Goal: Task Accomplishment & Management: Manage account settings

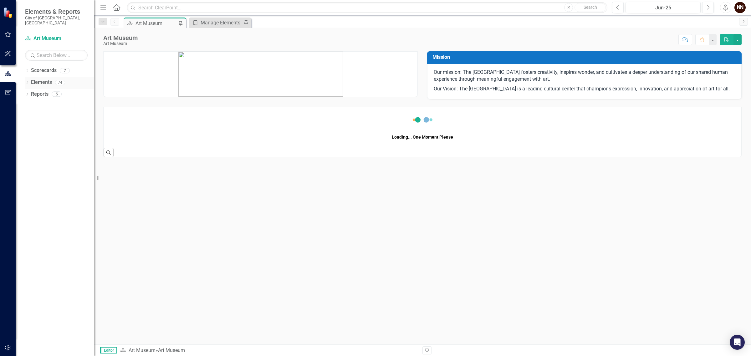
click at [48, 79] on link "Elements" at bounding box center [41, 82] width 21 height 7
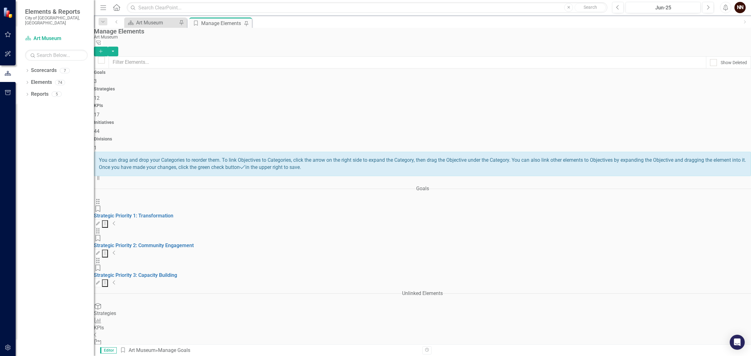
click at [116, 280] on icon "Collapse" at bounding box center [114, 282] width 3 height 5
click at [188, 302] on link "3-1. Enact strategies to diversify revenue." at bounding box center [141, 305] width 94 height 6
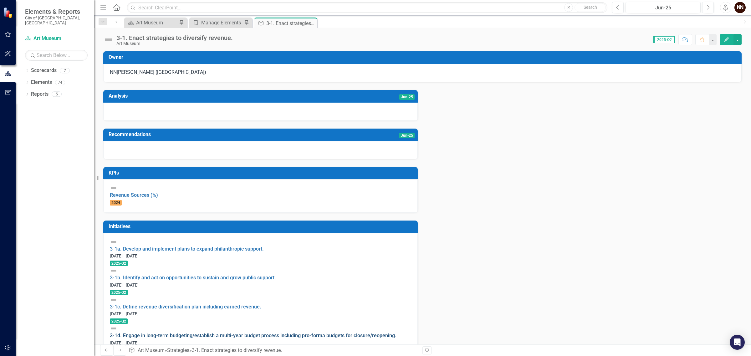
click at [287, 333] on link "3-1d. Engage in long-term budgeting/establish a multi-year budget process inclu…" at bounding box center [253, 336] width 287 height 6
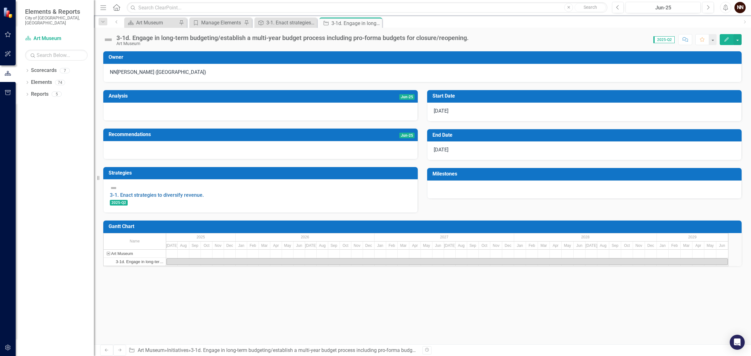
click at [451, 137] on h3 "End Date" at bounding box center [585, 135] width 306 height 6
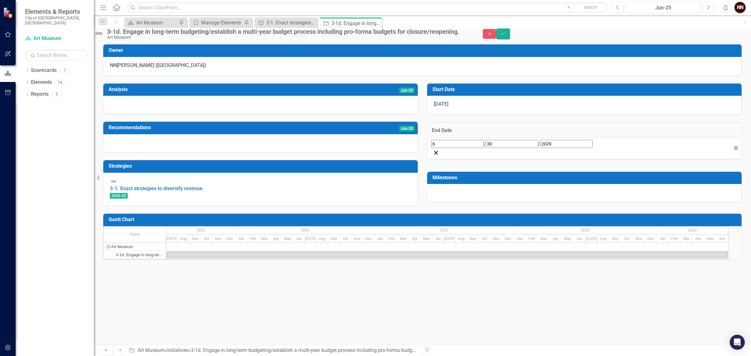
click at [444, 159] on div "[DATE]" at bounding box center [579, 149] width 304 height 22
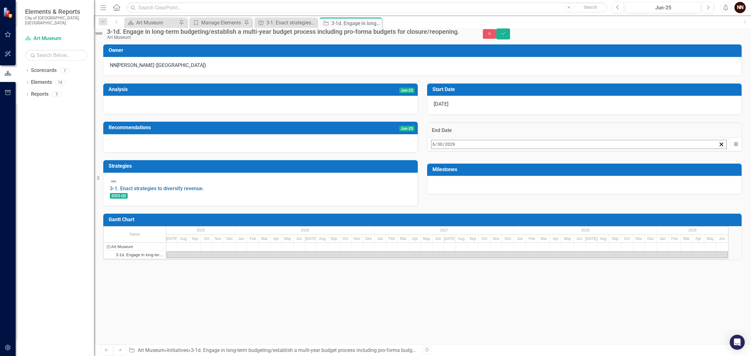
click at [489, 160] on span "[DATE]" at bounding box center [482, 157] width 14 height 5
click at [509, 165] on button "2029" at bounding box center [482, 158] width 54 height 14
click at [464, 259] on button "2030" at bounding box center [446, 248] width 36 height 23
click at [523, 206] on abbr "June" at bounding box center [518, 203] width 9 height 5
click at [438, 242] on abbr "30" at bounding box center [435, 239] width 5 height 5
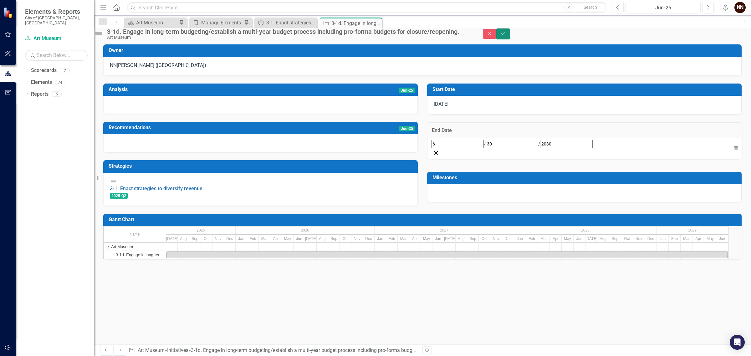
click at [510, 37] on button "Save" at bounding box center [503, 33] width 14 height 11
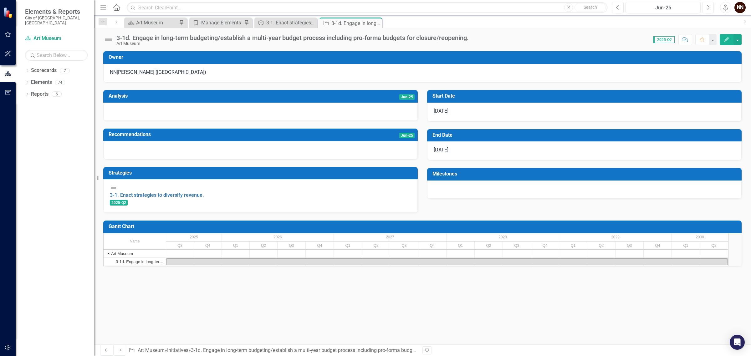
click at [562, 177] on h3 "Milestones" at bounding box center [585, 174] width 306 height 6
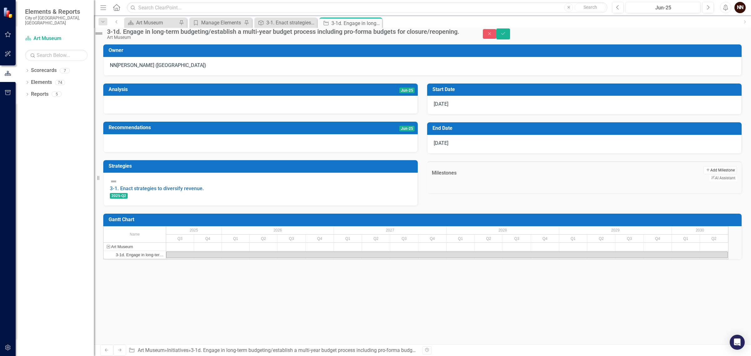
click at [703, 174] on button "Add Add Milestone" at bounding box center [719, 170] width 33 height 8
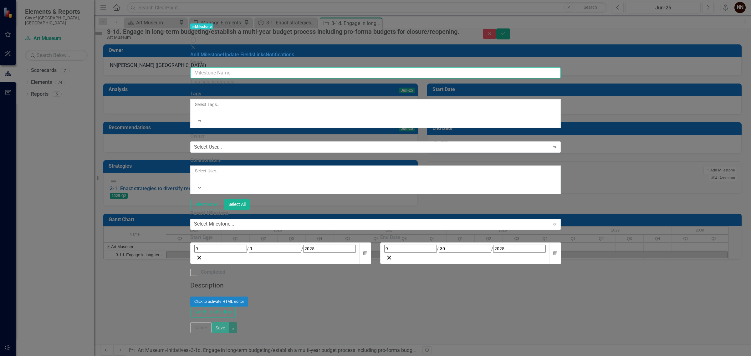
click at [371, 67] on input "Name" at bounding box center [375, 73] width 371 height 12
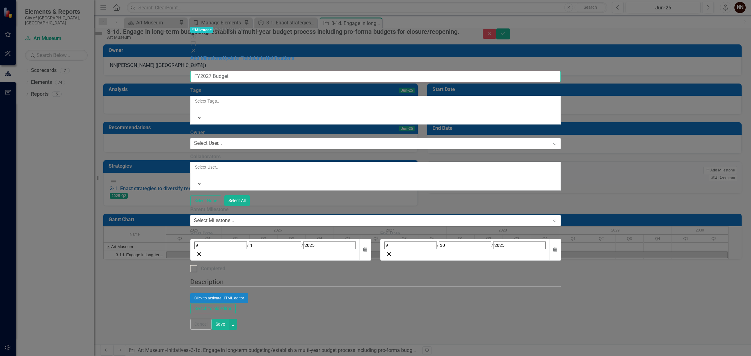
type input "FY2027 Budget"
click at [196, 105] on div at bounding box center [195, 109] width 1 height 8
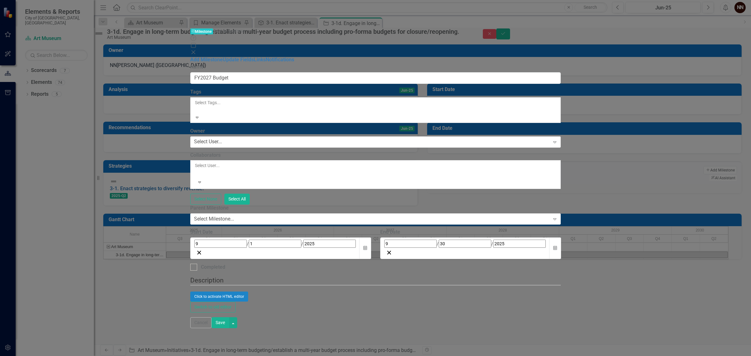
click at [270, 356] on div "Financial" at bounding box center [375, 359] width 751 height 7
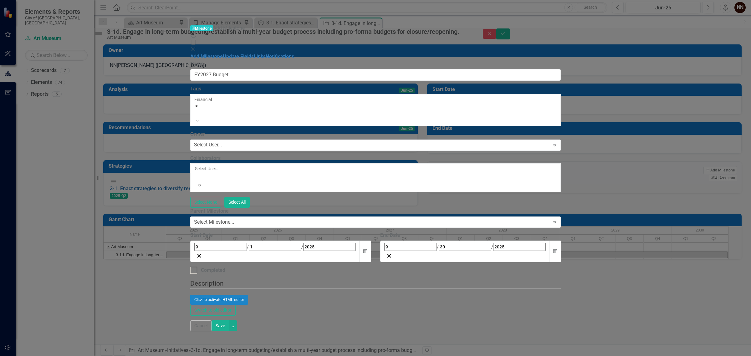
click at [199, 104] on icon "Remove [object Object]" at bounding box center [196, 106] width 4 height 4
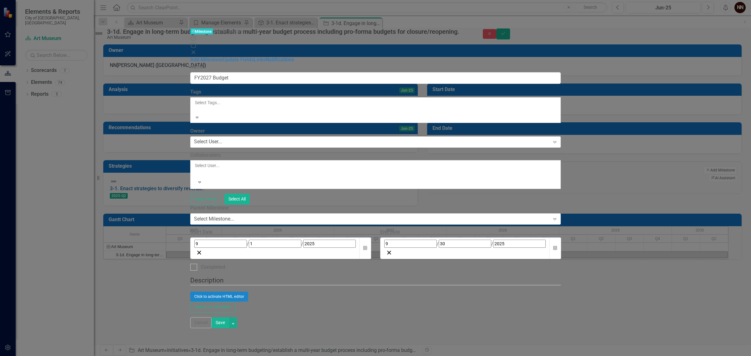
click at [196, 106] on div at bounding box center [195, 110] width 1 height 8
click at [243, 356] on div "Financial" at bounding box center [375, 359] width 751 height 7
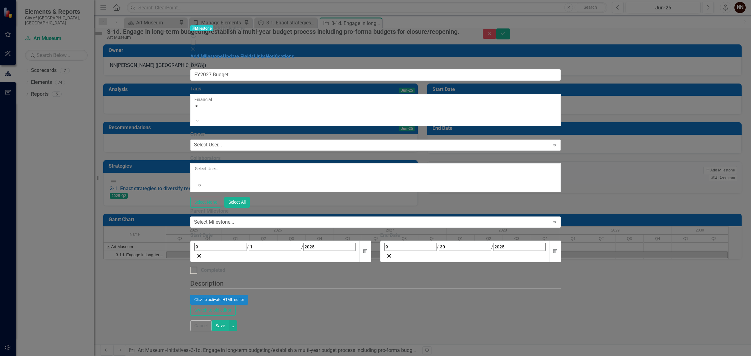
click at [253, 140] on div "Select User... Expand" at bounding box center [375, 145] width 371 height 11
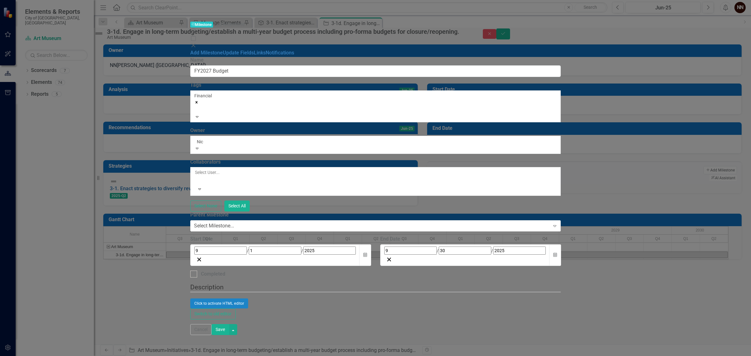
type input "[PERSON_NAME]"
click at [127, 356] on span "[PERSON_NAME] ([GEOGRAPHIC_DATA])" at bounding box center [63, 359] width 127 height 6
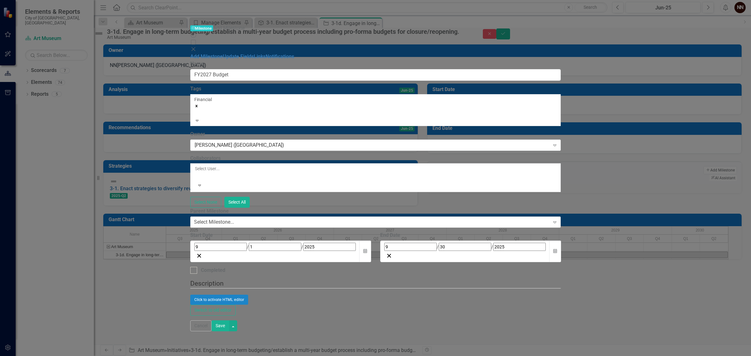
click at [234, 219] on div "Select Milestone..." at bounding box center [214, 222] width 40 height 7
click at [371, 241] on button "Calendar" at bounding box center [365, 252] width 12 height 22
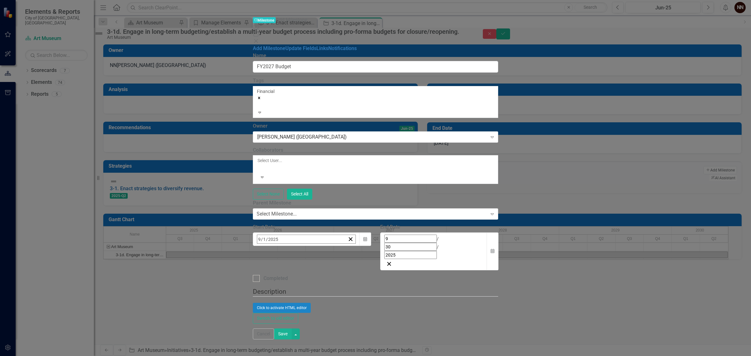
click at [315, 250] on span "[DATE]" at bounding box center [308, 252] width 14 height 5
click at [318, 340] on abbr "November" at bounding box center [308, 342] width 20 height 5
click at [362, 272] on button "1" at bounding box center [355, 277] width 16 height 11
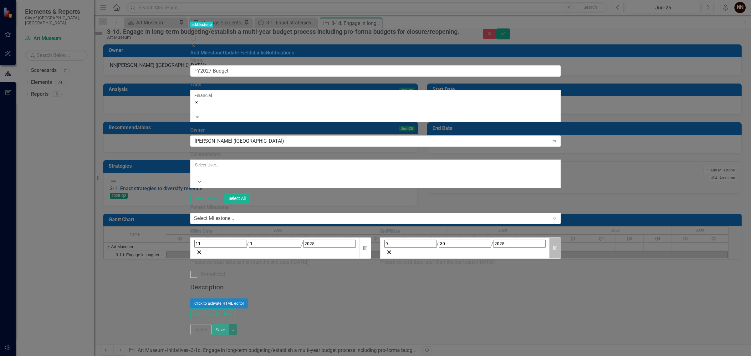
click at [561, 237] on button "Calendar" at bounding box center [555, 248] width 12 height 22
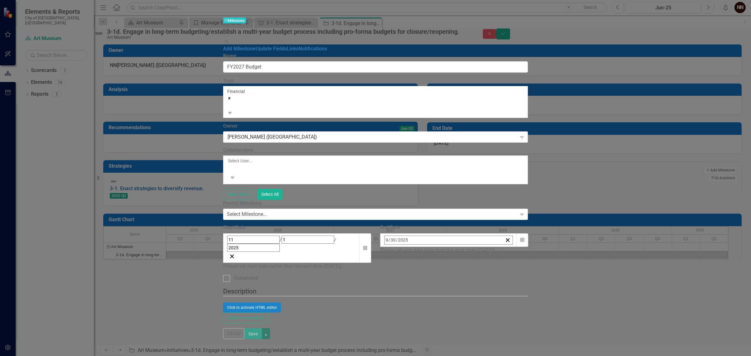
click at [442, 251] on span "[DATE]" at bounding box center [435, 253] width 14 height 5
click at [462, 247] on button "2025" at bounding box center [435, 254] width 54 height 14
click at [490, 288] on button "2026" at bounding box center [471, 299] width 36 height 23
click at [417, 265] on button "January" at bounding box center [399, 276] width 36 height 23
click at [474, 284] on button "9" at bounding box center [467, 289] width 16 height 11
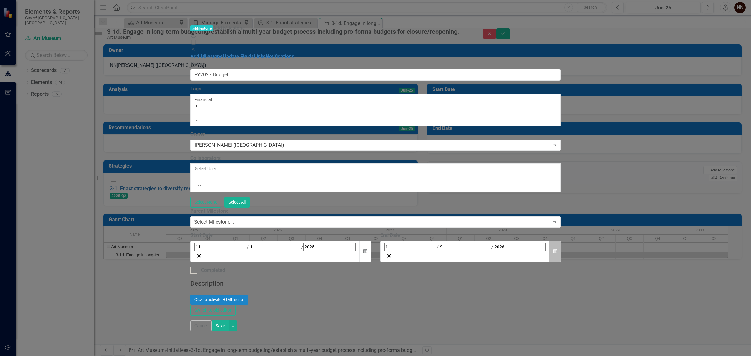
click at [561, 241] on button "Calendar" at bounding box center [555, 252] width 12 height 22
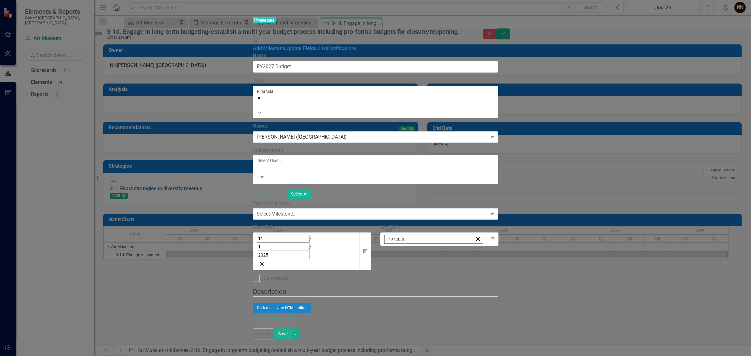
click at [462, 246] on button "[DATE]" at bounding box center [435, 253] width 54 height 14
click at [476, 295] on abbr "June" at bounding box center [471, 297] width 9 height 5
click at [422, 320] on abbr "30" at bounding box center [419, 322] width 5 height 5
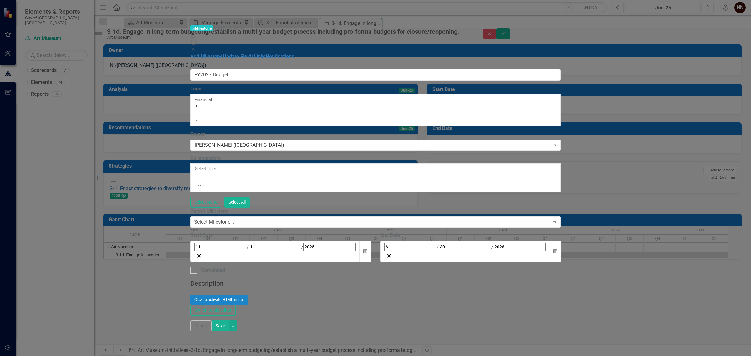
click at [229, 331] on button "Save" at bounding box center [221, 325] width 18 height 11
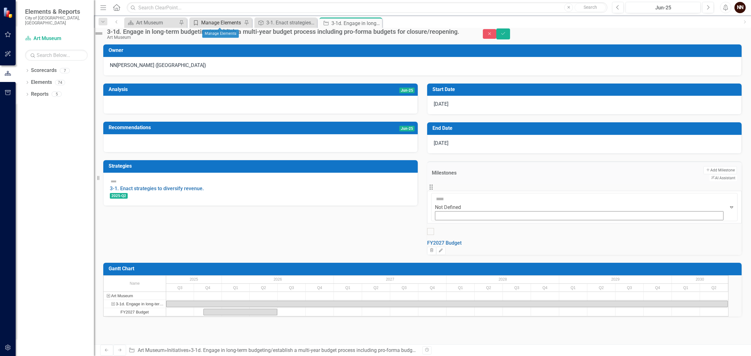
click at [217, 19] on div "Manage Elements" at bounding box center [221, 23] width 41 height 8
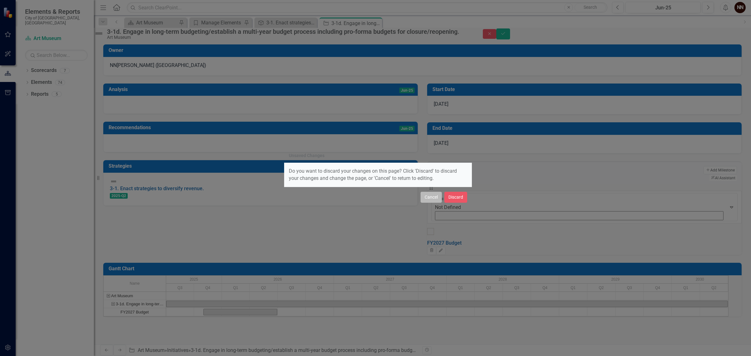
click at [426, 198] on button "Cancel" at bounding box center [431, 197] width 21 height 11
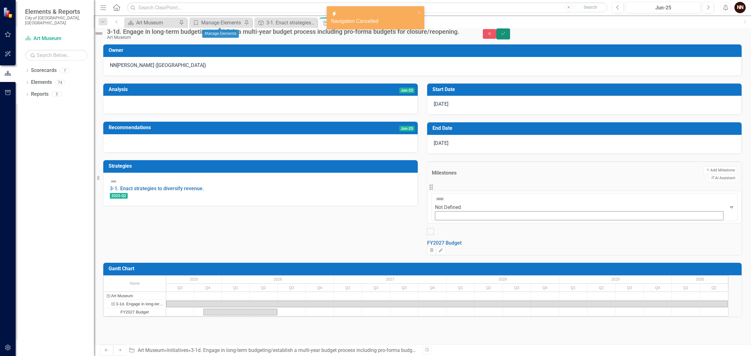
click at [510, 38] on button "Save" at bounding box center [503, 33] width 14 height 11
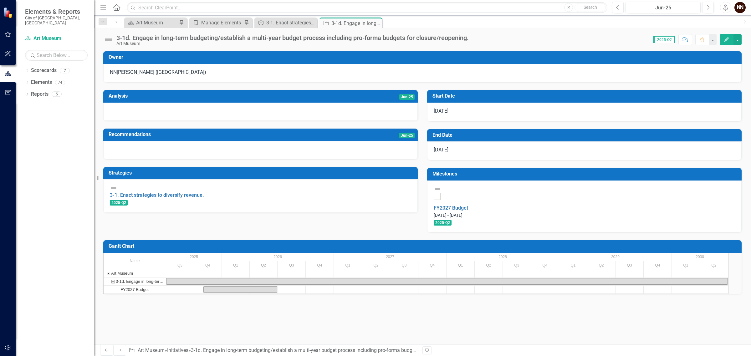
click at [660, 176] on h3 "Milestones" at bounding box center [585, 174] width 306 height 6
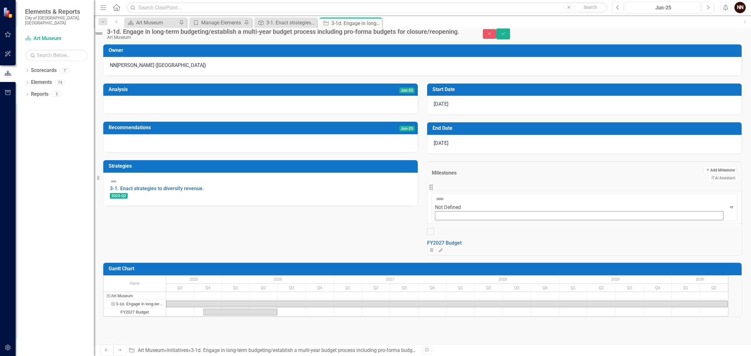
click at [703, 174] on button "Add Add Milestone" at bounding box center [719, 170] width 33 height 8
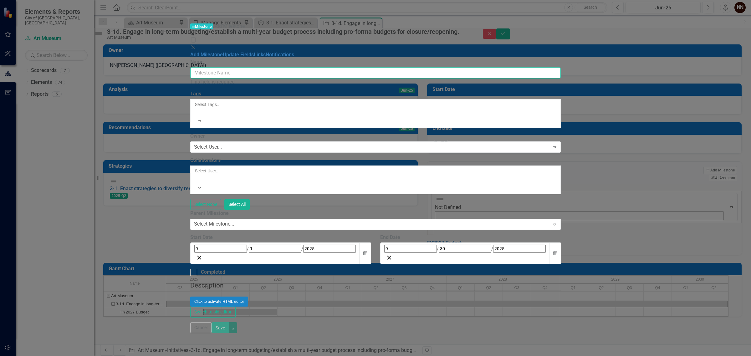
click at [372, 67] on input "Name" at bounding box center [375, 73] width 371 height 12
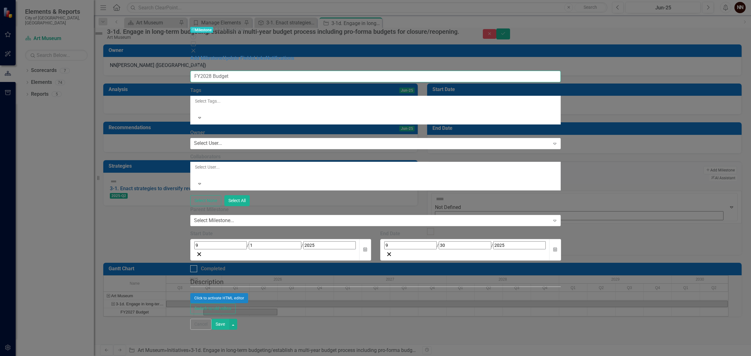
type input "FY2028 Budget"
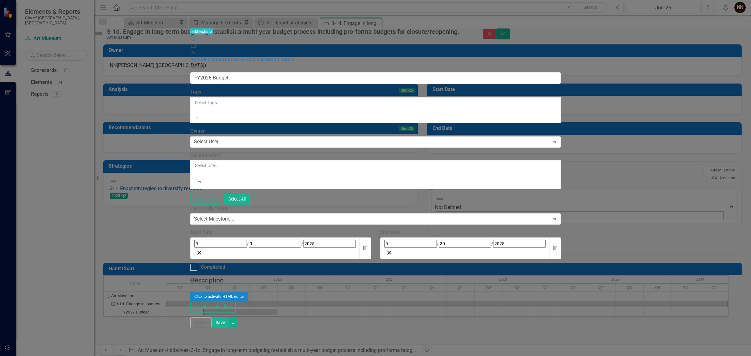
click at [196, 106] on div at bounding box center [195, 110] width 1 height 8
click at [348, 356] on div "Financial" at bounding box center [375, 359] width 751 height 7
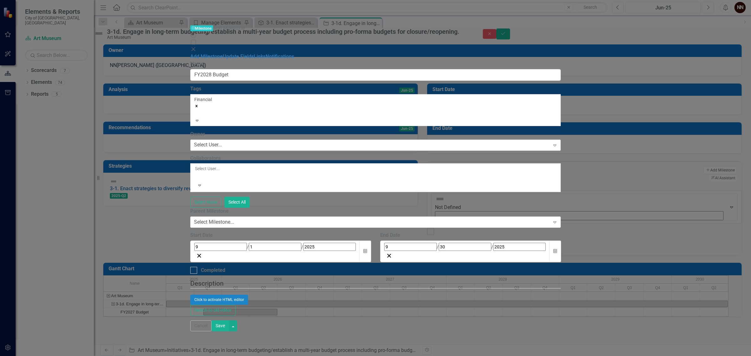
click at [222, 141] on div "Select User..." at bounding box center [208, 144] width 28 height 7
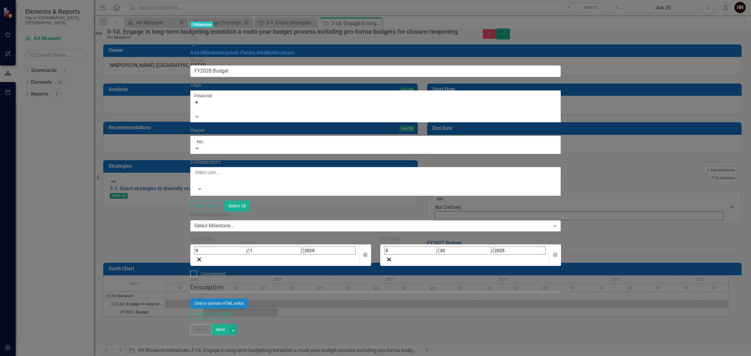
type input "[PERSON_NAME]"
click at [314, 356] on div "[PERSON_NAME] ([GEOGRAPHIC_DATA])" at bounding box center [375, 359] width 751 height 7
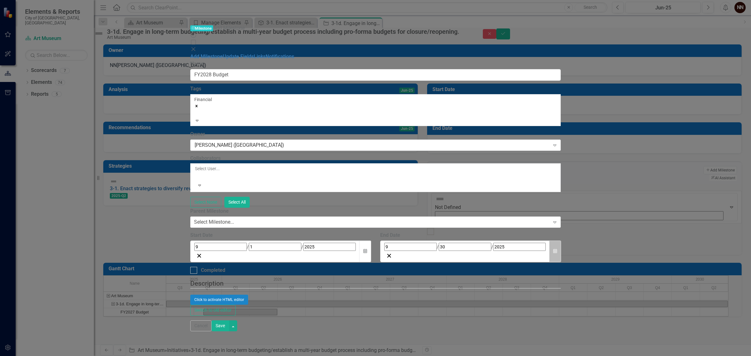
click at [561, 241] on button "Calendar" at bounding box center [555, 252] width 12 height 22
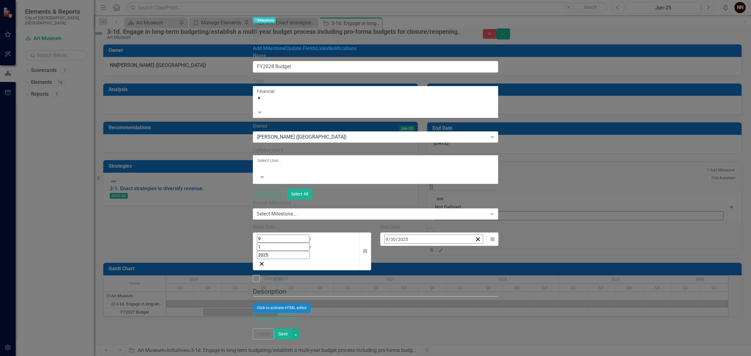
click at [476, 246] on button "›" at bounding box center [469, 253] width 14 height 14
click at [462, 246] on button "[DATE]" at bounding box center [435, 253] width 54 height 14
click at [462, 246] on button "2025" at bounding box center [435, 253] width 54 height 14
click at [417, 309] on button "2027" at bounding box center [399, 320] width 36 height 23
click at [417, 264] on button "January" at bounding box center [399, 275] width 36 height 23
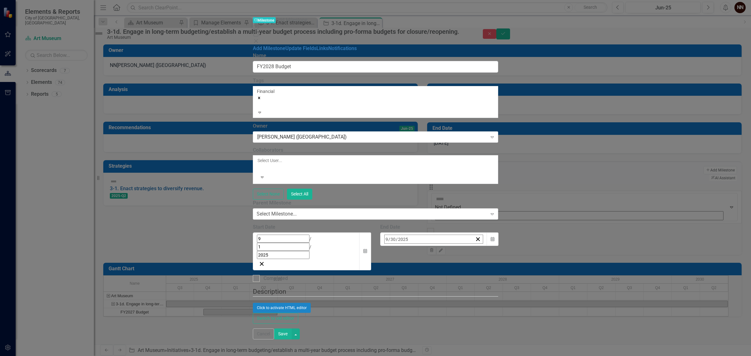
click at [467, 287] on abbr "8" at bounding box center [466, 289] width 3 height 5
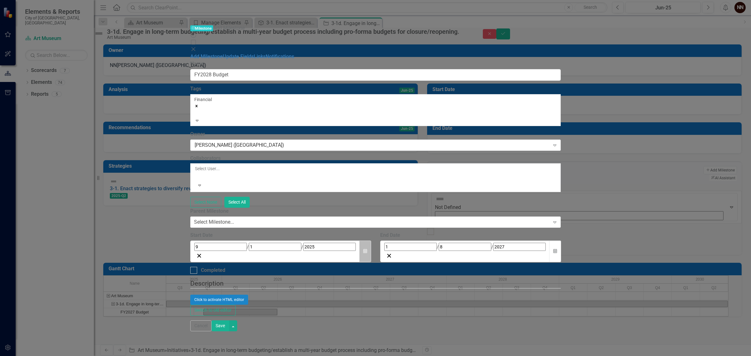
click at [371, 241] on button "Calendar" at bounding box center [365, 252] width 12 height 22
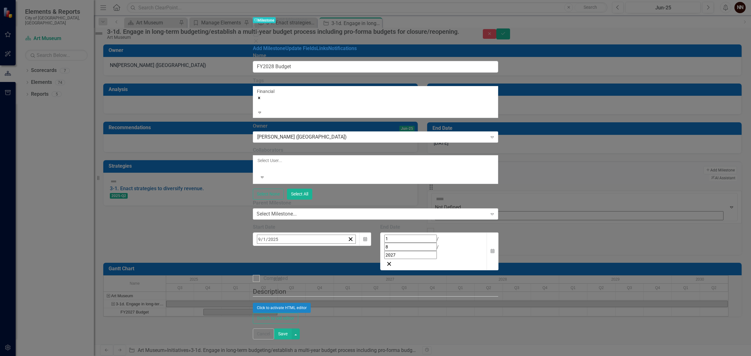
click at [315, 250] on span "[DATE]" at bounding box center [308, 252] width 14 height 5
click at [335, 246] on button "2025" at bounding box center [308, 253] width 54 height 14
click at [362, 287] on button "2026" at bounding box center [344, 298] width 36 height 23
click at [326, 332] on button "November" at bounding box center [308, 343] width 36 height 23
click at [285, 272] on button "2" at bounding box center [277, 277] width 16 height 11
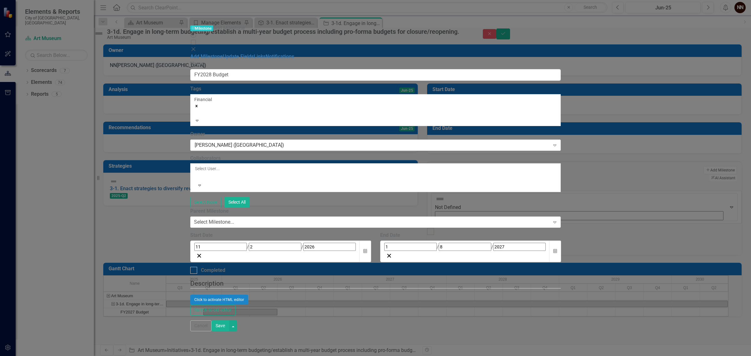
click at [229, 331] on button "Save" at bounding box center [221, 325] width 18 height 11
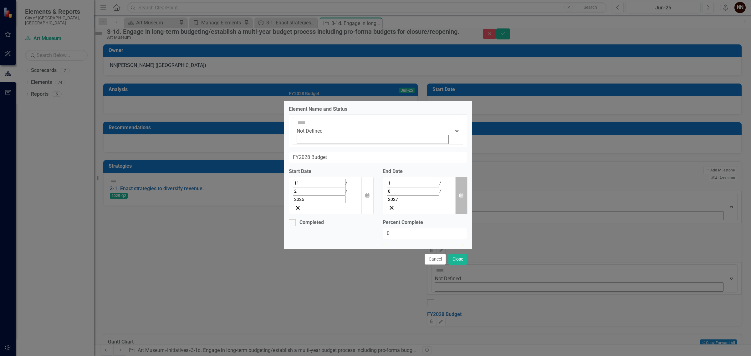
click at [461, 193] on icon "Calendar" at bounding box center [461, 195] width 4 height 4
click at [408, 194] on span "[DATE]" at bounding box center [401, 196] width 14 height 5
click at [452, 231] on button "June" at bounding box center [437, 242] width 36 height 23
click at [403, 265] on abbr "30" at bounding box center [400, 267] width 5 height 5
click at [458, 254] on button "Close" at bounding box center [457, 259] width 19 height 11
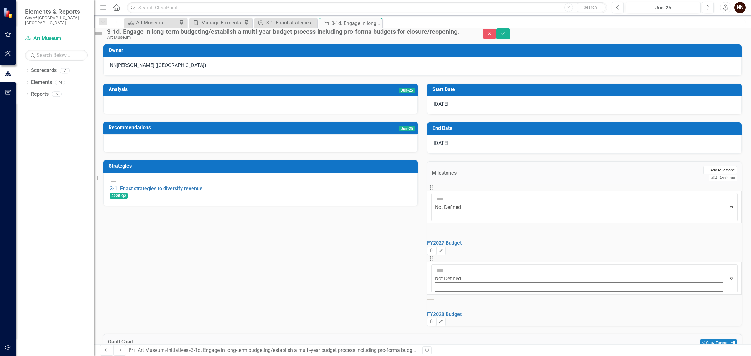
click at [703, 174] on button "Add Add Milestone" at bounding box center [719, 170] width 33 height 8
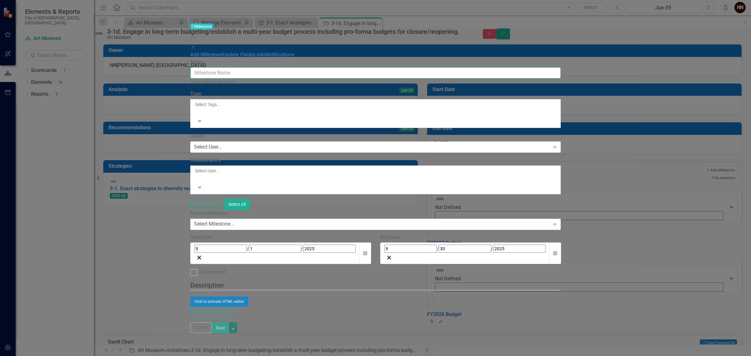
click at [488, 67] on input "Name" at bounding box center [375, 73] width 371 height 12
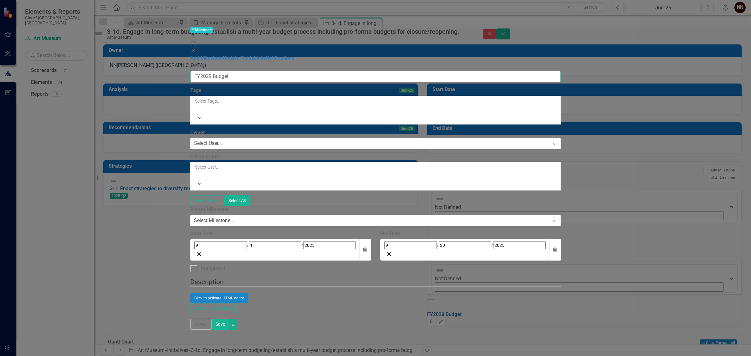
type input "FY2029 Budget"
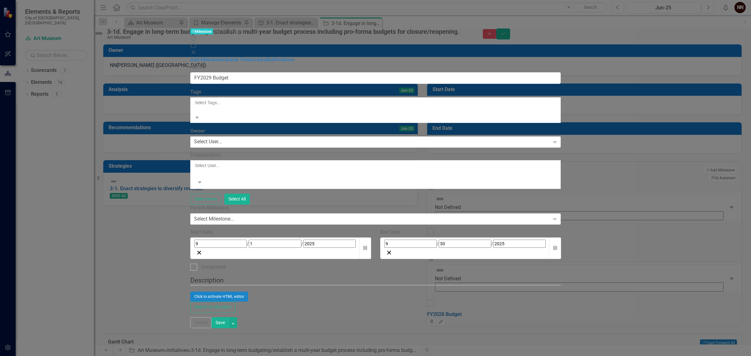
click at [196, 106] on div at bounding box center [195, 110] width 1 height 8
click at [436, 356] on div "Financial" at bounding box center [375, 359] width 751 height 7
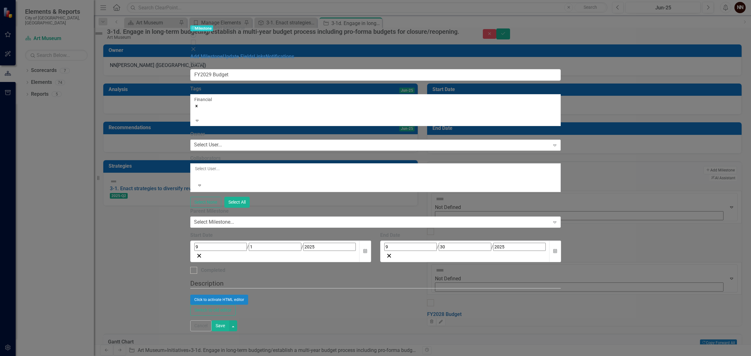
click at [222, 141] on div "Select User..." at bounding box center [208, 144] width 28 height 7
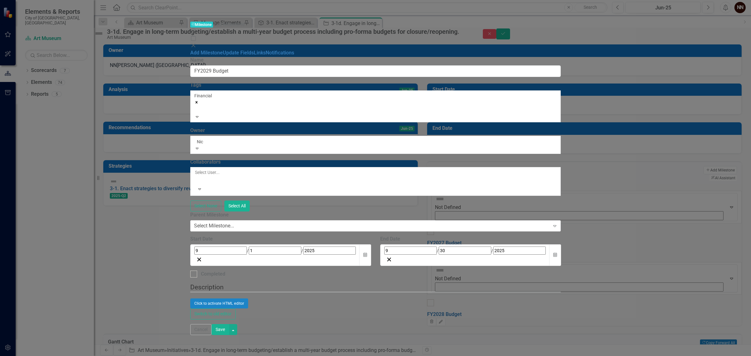
type input "[PERSON_NAME]"
click at [286, 356] on div "[PERSON_NAME] ([GEOGRAPHIC_DATA])" at bounding box center [375, 359] width 751 height 7
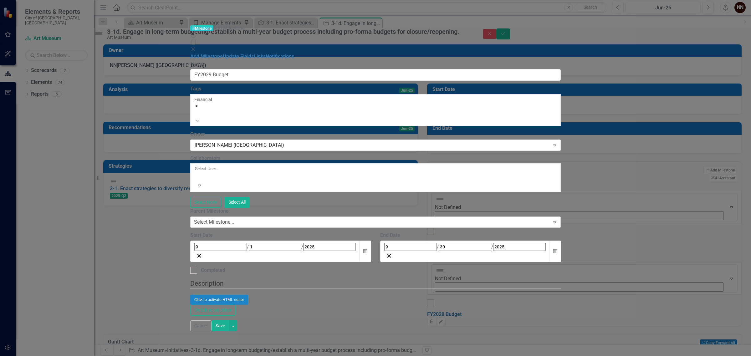
click at [234, 219] on div "Select Milestone..." at bounding box center [214, 222] width 40 height 7
click at [561, 241] on button "Calendar" at bounding box center [555, 252] width 12 height 22
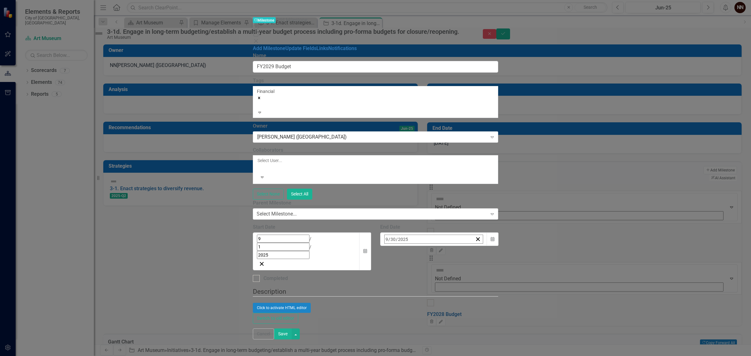
click at [442, 250] on span "[DATE]" at bounding box center [435, 252] width 14 height 5
click at [440, 250] on span "2025" at bounding box center [435, 252] width 10 height 5
click at [453, 309] on button "2028" at bounding box center [435, 320] width 36 height 23
click at [476, 295] on abbr "June" at bounding box center [471, 297] width 9 height 5
click at [474, 317] on button "30" at bounding box center [467, 322] width 16 height 11
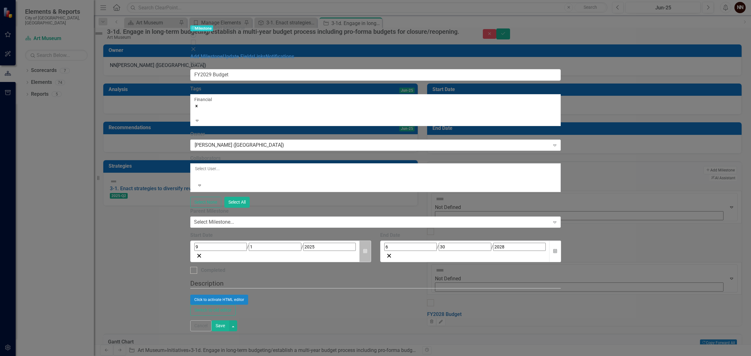
click at [367, 249] on icon "button" at bounding box center [365, 251] width 4 height 4
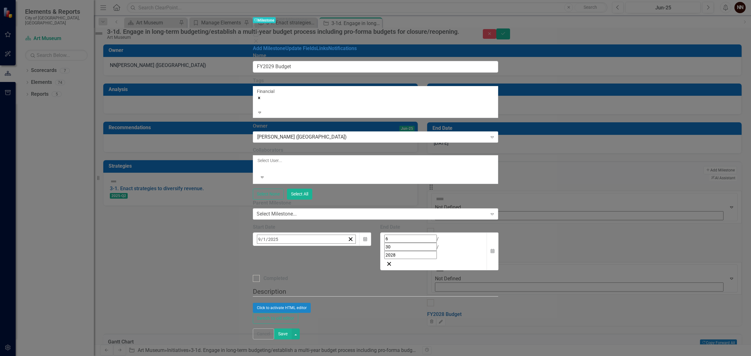
click at [315, 250] on span "[DATE]" at bounding box center [308, 252] width 14 height 5
click at [335, 246] on button "2025" at bounding box center [308, 253] width 54 height 14
click at [290, 309] on button "2027" at bounding box center [271, 320] width 36 height 23
click at [326, 332] on button "November" at bounding box center [308, 343] width 36 height 23
click at [285, 272] on button "1" at bounding box center [277, 277] width 16 height 11
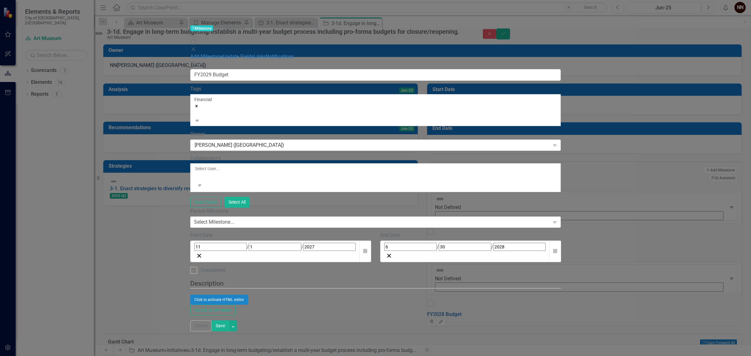
click at [229, 331] on button "Save" at bounding box center [221, 325] width 18 height 11
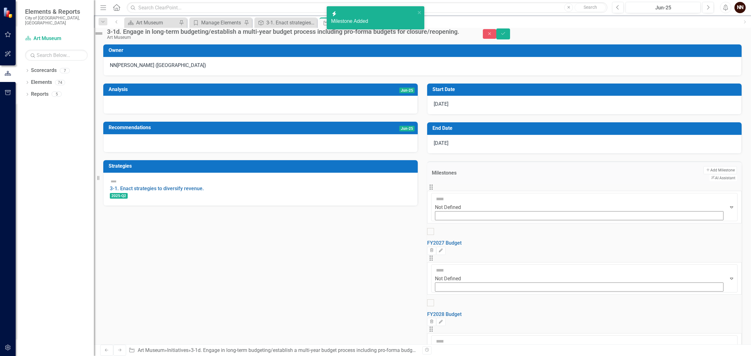
scroll to position [0, 0]
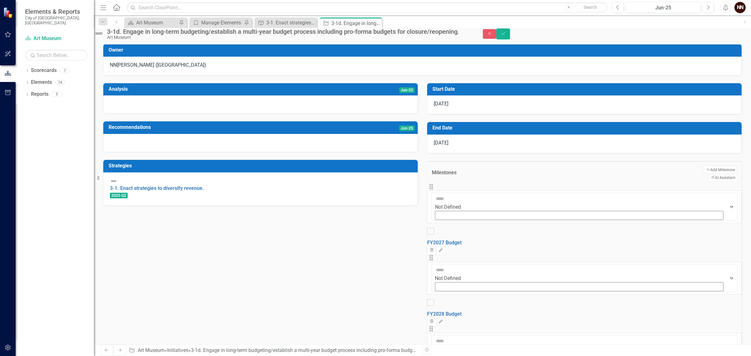
click at [443, 320] on icon "Edit" at bounding box center [440, 322] width 5 height 4
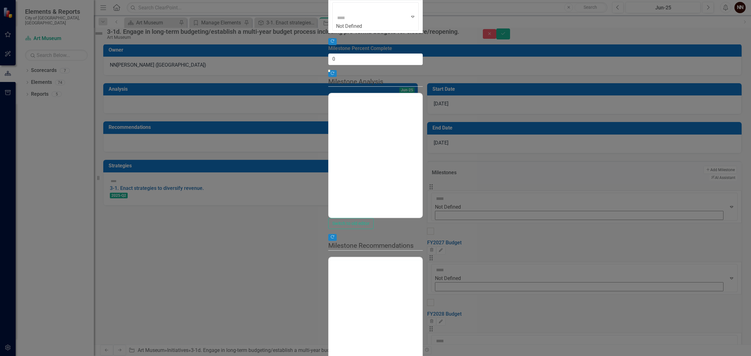
scroll to position [0, 0]
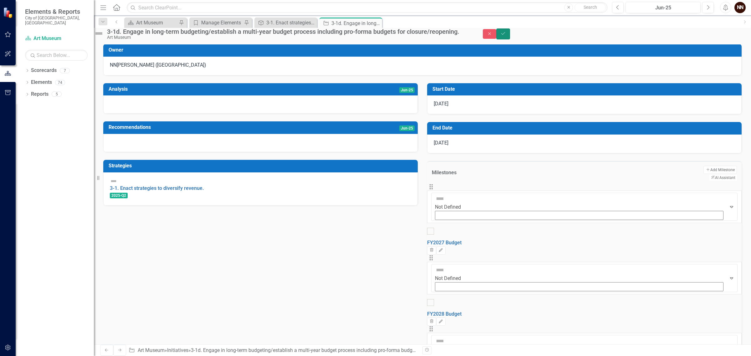
click at [506, 35] on icon "Save" at bounding box center [503, 33] width 6 height 4
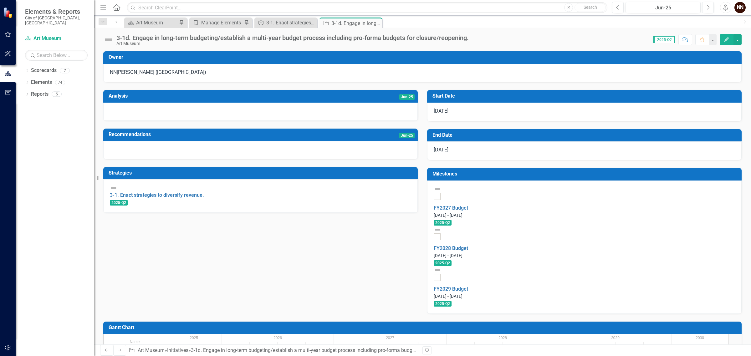
click at [556, 177] on h3 "Milestones" at bounding box center [585, 174] width 306 height 6
click at [644, 177] on h3 "Milestones" at bounding box center [585, 174] width 306 height 6
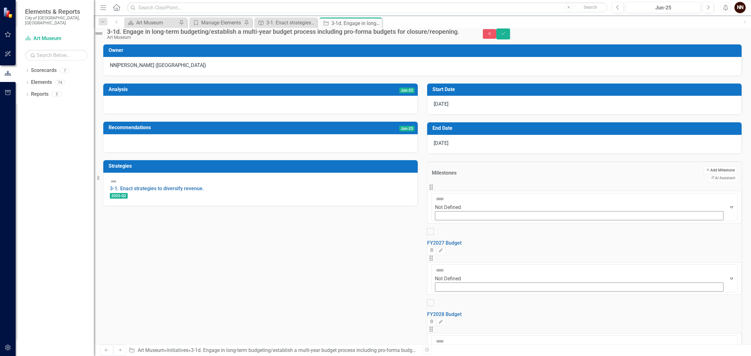
click at [703, 174] on button "Add Add Milestone" at bounding box center [719, 170] width 33 height 8
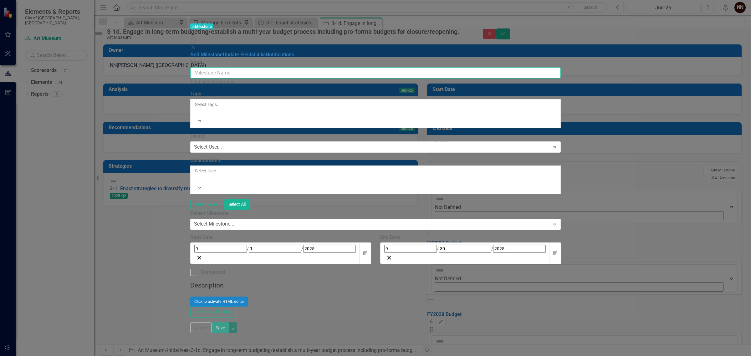
click at [445, 67] on input "Name" at bounding box center [375, 73] width 371 height 12
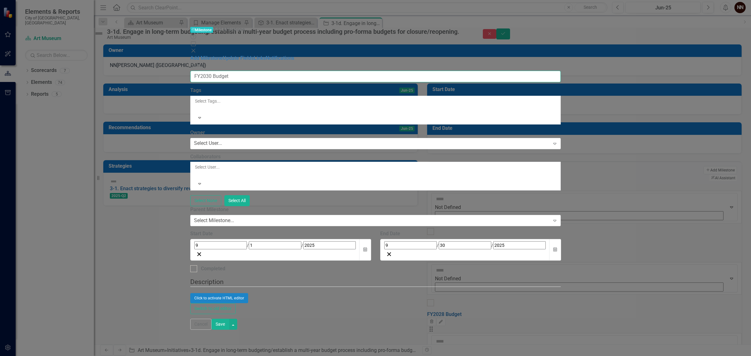
type input "FY2030 Budget"
click at [196, 105] on div at bounding box center [195, 109] width 1 height 8
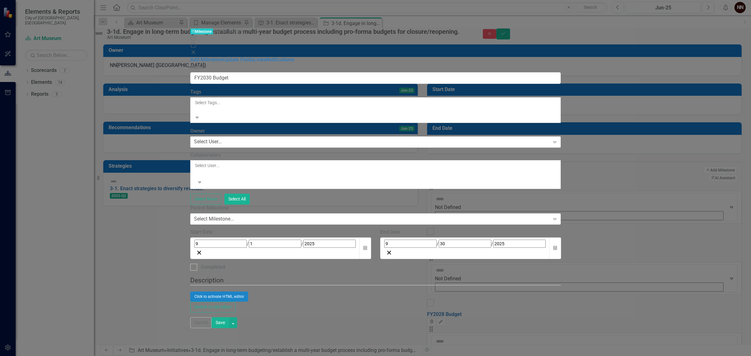
click at [391, 356] on div "Financial" at bounding box center [375, 359] width 751 height 7
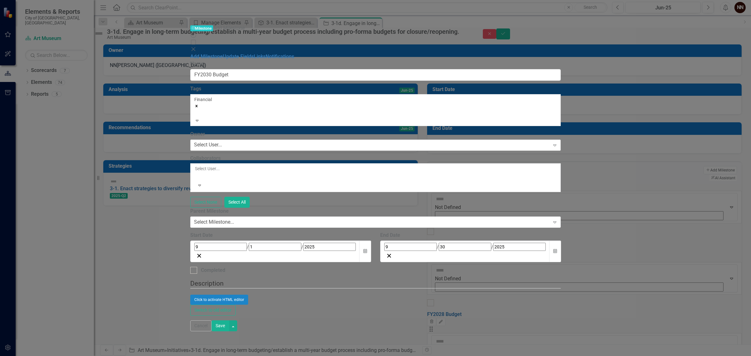
click at [222, 141] on div "Select User..." at bounding box center [208, 144] width 28 height 7
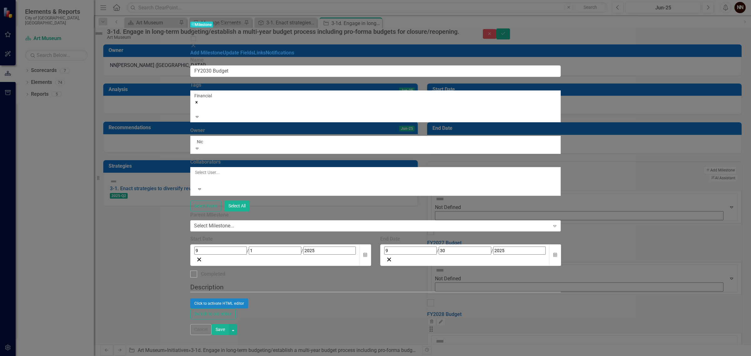
type input "[PERSON_NAME]"
click at [283, 356] on div "[PERSON_NAME] ([GEOGRAPHIC_DATA])" at bounding box center [375, 359] width 751 height 7
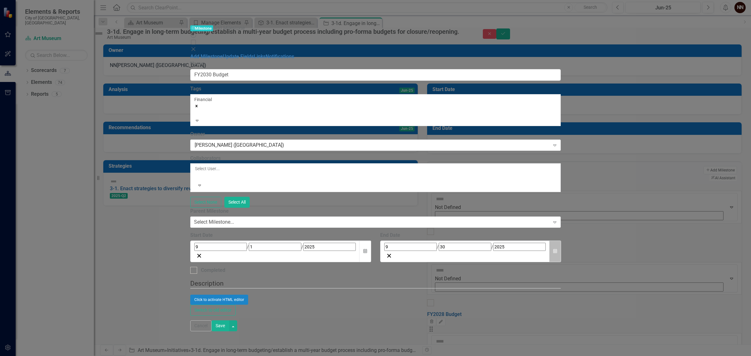
click at [557, 249] on icon "Calendar" at bounding box center [555, 251] width 4 height 4
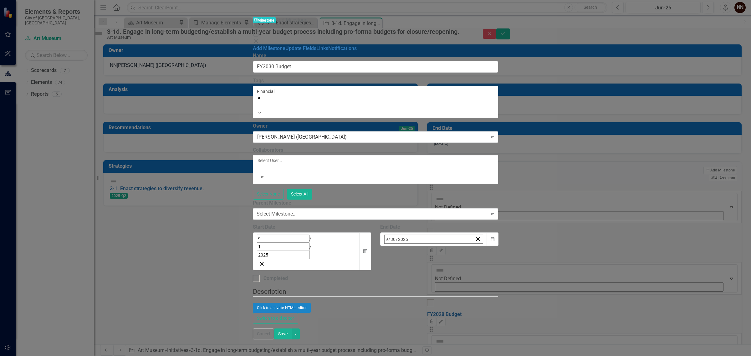
click at [442, 250] on span "[DATE]" at bounding box center [435, 252] width 14 height 5
click at [440, 250] on span "2025" at bounding box center [435, 252] width 10 height 5
click at [490, 309] on button "2029" at bounding box center [471, 320] width 36 height 23
click at [476, 295] on abbr "June" at bounding box center [471, 297] width 9 height 5
click at [490, 317] on button "30" at bounding box center [482, 322] width 16 height 11
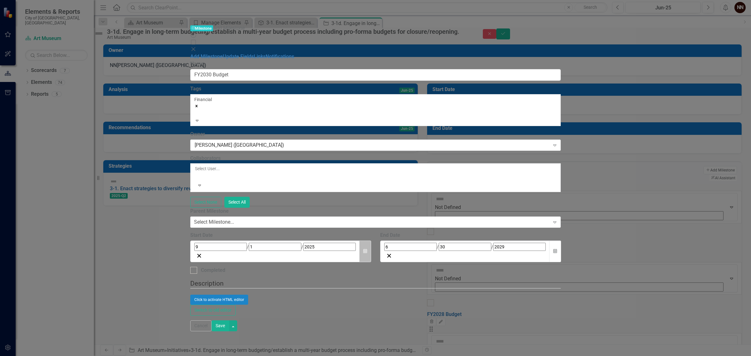
click at [371, 241] on button "Calendar" at bounding box center [365, 252] width 12 height 22
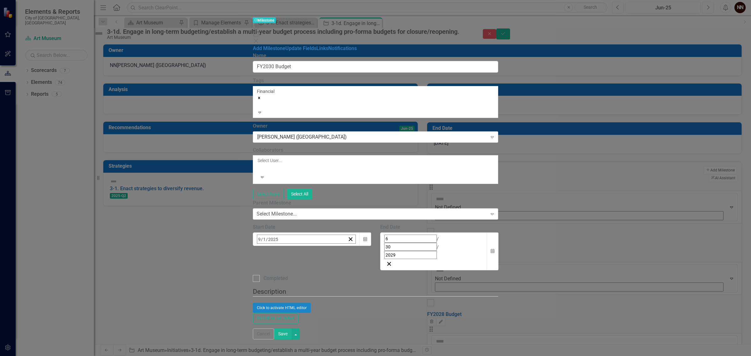
click at [315, 250] on span "[DATE]" at bounding box center [308, 252] width 14 height 5
click at [313, 250] on span "2025" at bounding box center [308, 252] width 10 height 5
click at [326, 309] on button "2028" at bounding box center [308, 320] width 36 height 23
click at [318, 340] on abbr "November" at bounding box center [308, 342] width 20 height 5
click at [316, 272] on button "1" at bounding box center [308, 277] width 16 height 11
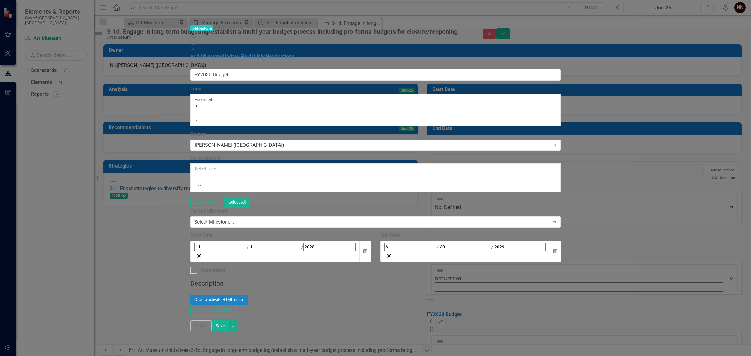
click at [229, 331] on button "Save" at bounding box center [221, 325] width 18 height 11
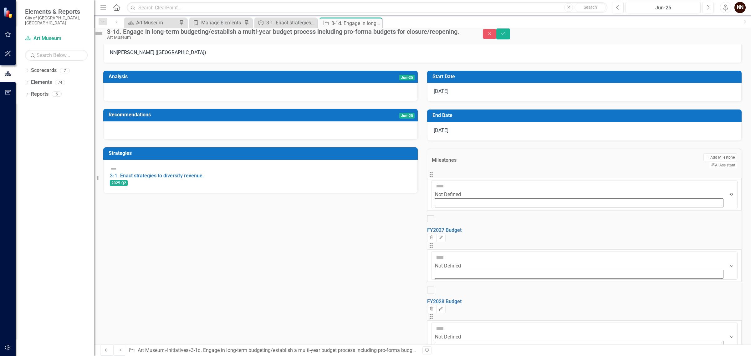
scroll to position [23, 0]
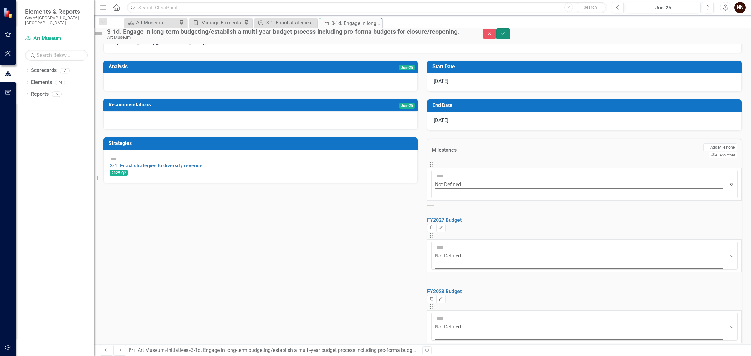
click at [510, 37] on button "Save" at bounding box center [503, 33] width 14 height 11
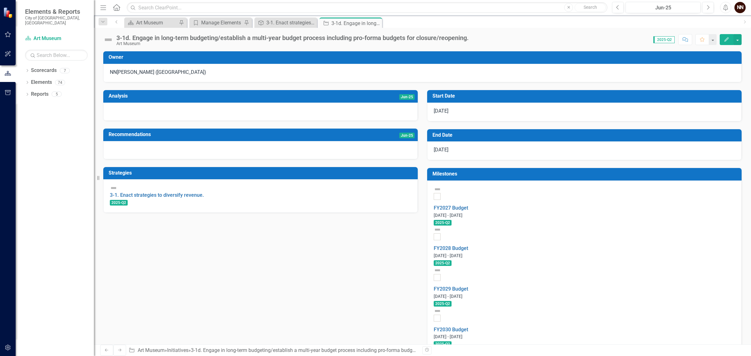
scroll to position [21, 0]
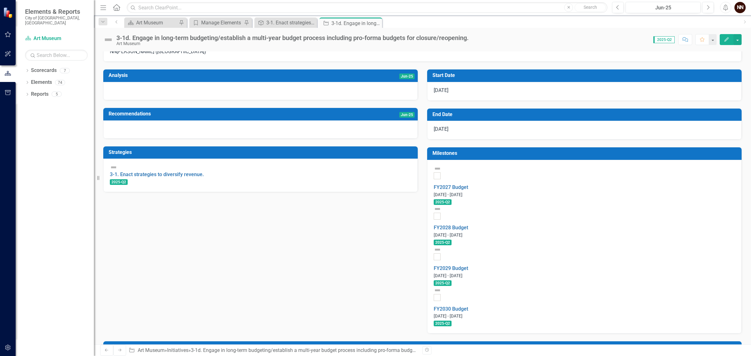
click at [483, 153] on h3 "Milestones" at bounding box center [585, 154] width 306 height 6
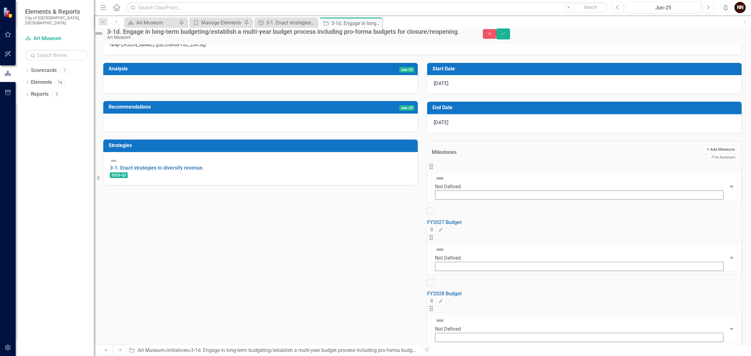
click at [703, 154] on button "Add Add Milestone" at bounding box center [719, 149] width 33 height 8
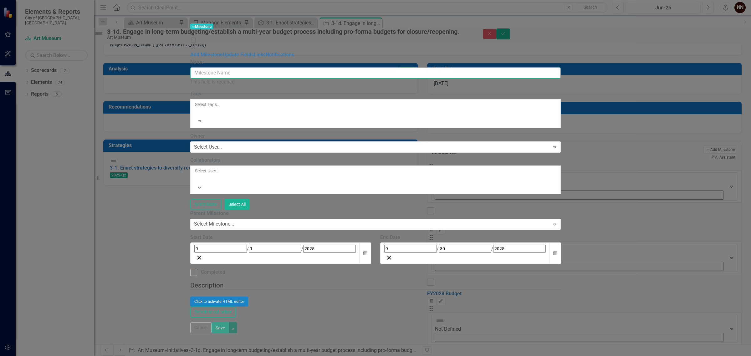
click at [376, 67] on input "Name" at bounding box center [375, 73] width 371 height 12
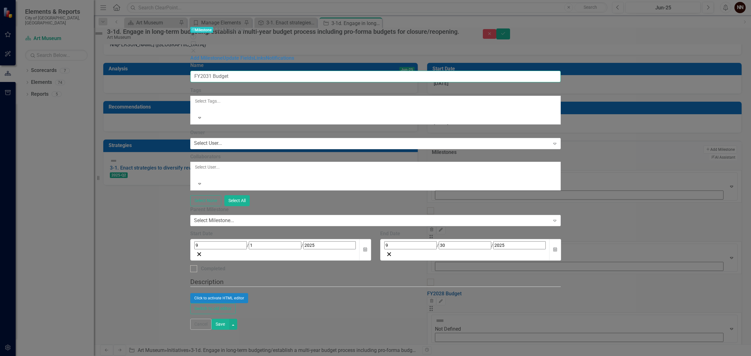
type input "FY2031 Budget"
click at [196, 105] on div at bounding box center [195, 109] width 1 height 8
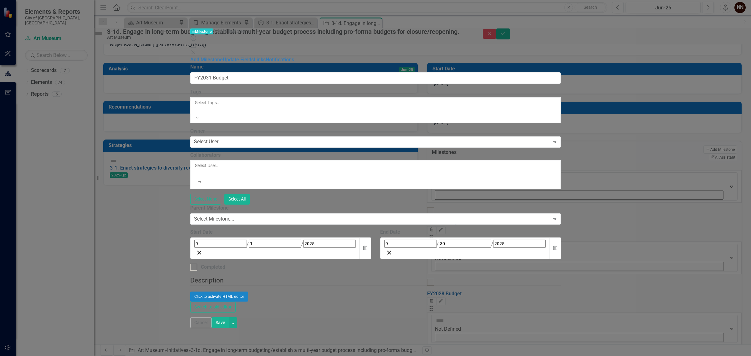
click at [352, 356] on div "Financial" at bounding box center [375, 359] width 751 height 7
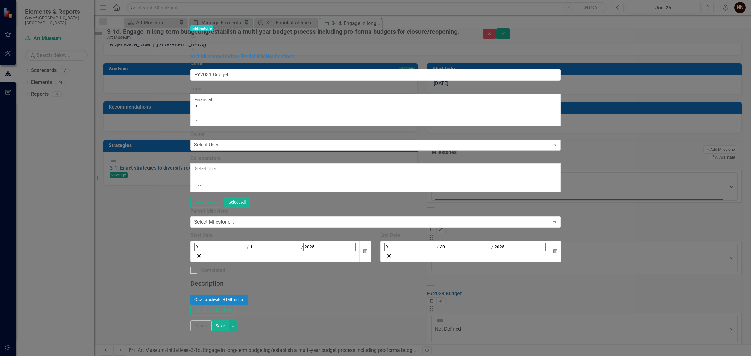
click at [222, 141] on div "Select User..." at bounding box center [208, 144] width 28 height 7
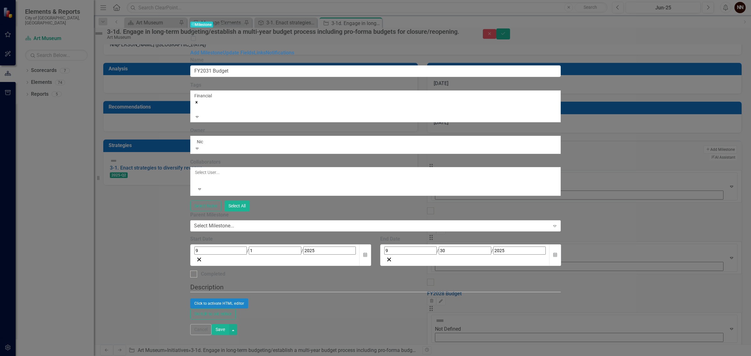
type input "[PERSON_NAME]"
click at [127, 356] on span "[PERSON_NAME] ([GEOGRAPHIC_DATA])" at bounding box center [63, 359] width 127 height 6
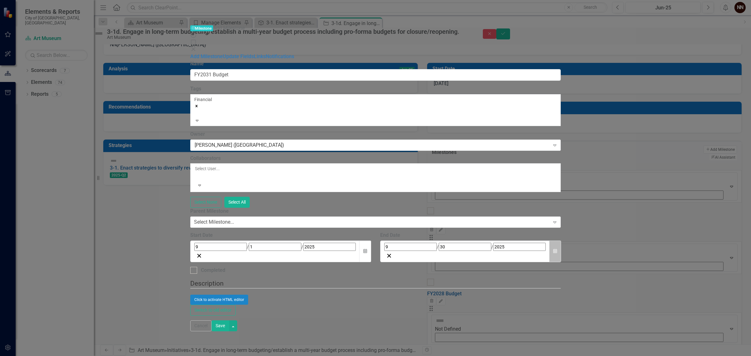
click at [561, 241] on button "Calendar" at bounding box center [555, 252] width 12 height 22
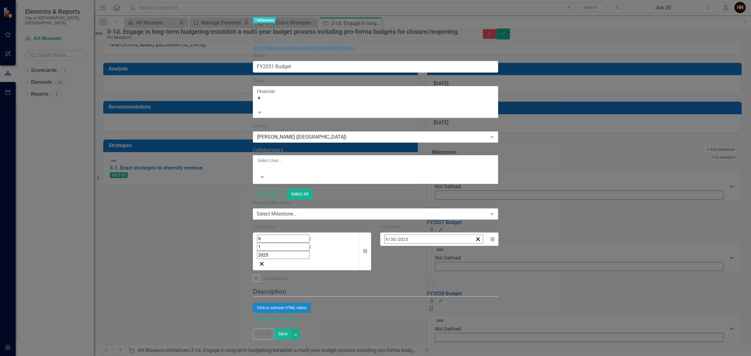
click at [462, 246] on button "[DATE]" at bounding box center [435, 253] width 54 height 14
click at [476, 295] on abbr "June" at bounding box center [471, 297] width 9 height 5
click at [442, 250] on span "[DATE]" at bounding box center [435, 252] width 14 height 5
click at [440, 250] on span "2025" at bounding box center [435, 252] width 10 height 5
click at [417, 332] on button "2030" at bounding box center [399, 343] width 36 height 23
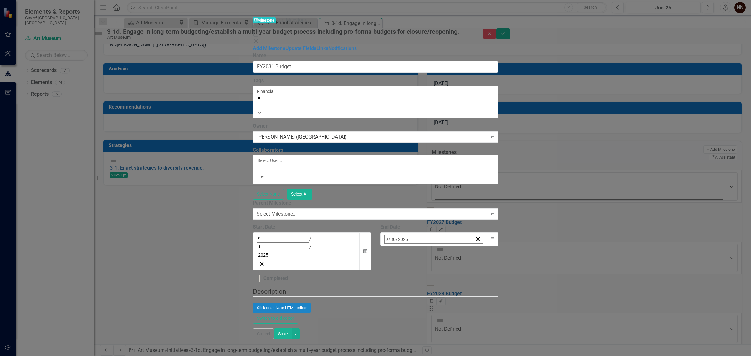
click at [476, 295] on abbr "June" at bounding box center [471, 297] width 9 height 5
click at [396, 329] on button "30" at bounding box center [389, 334] width 16 height 11
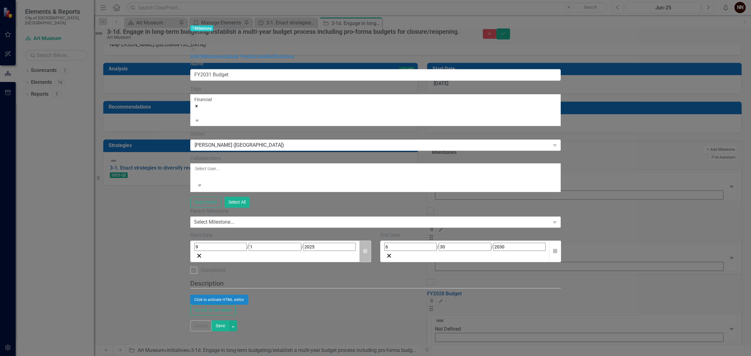
click at [371, 241] on button "Calendar" at bounding box center [365, 252] width 12 height 22
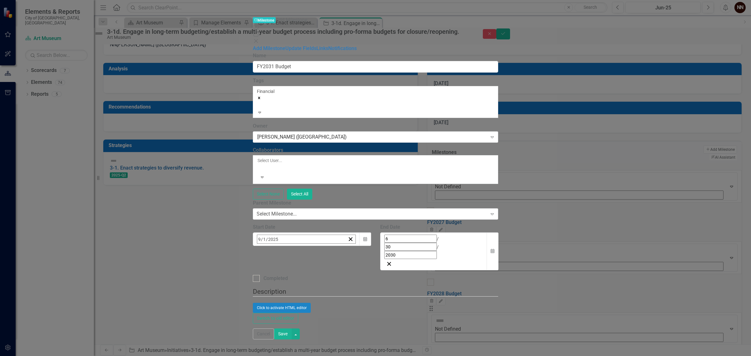
click at [315, 250] on span "[DATE]" at bounding box center [308, 252] width 14 height 5
click at [313, 250] on span "2025" at bounding box center [308, 252] width 10 height 5
click at [362, 309] on button "2029" at bounding box center [344, 320] width 36 height 23
click at [318, 340] on abbr "November" at bounding box center [308, 342] width 20 height 5
click at [331, 272] on button "1" at bounding box center [324, 277] width 16 height 11
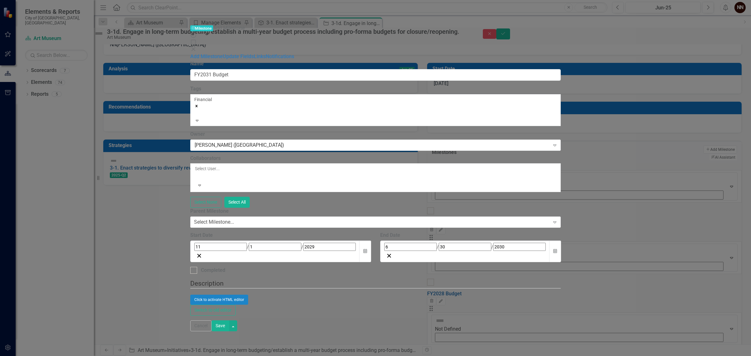
click at [229, 331] on button "Save" at bounding box center [221, 325] width 18 height 11
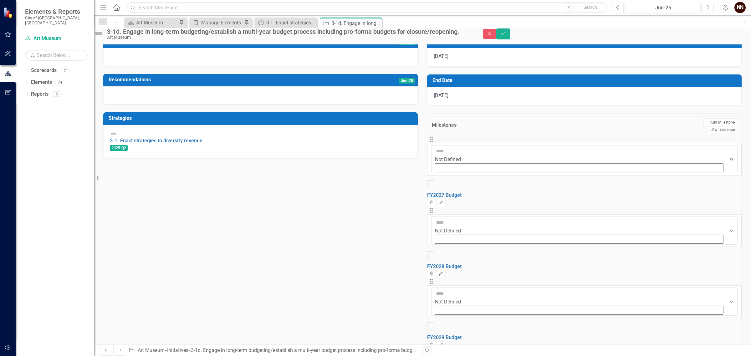
scroll to position [9, 0]
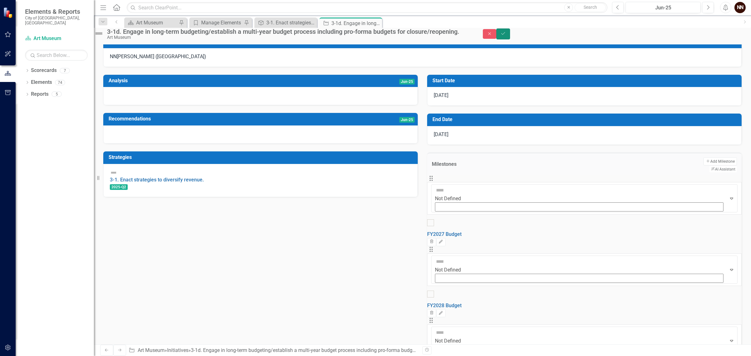
click at [510, 33] on button "Save" at bounding box center [503, 33] width 14 height 11
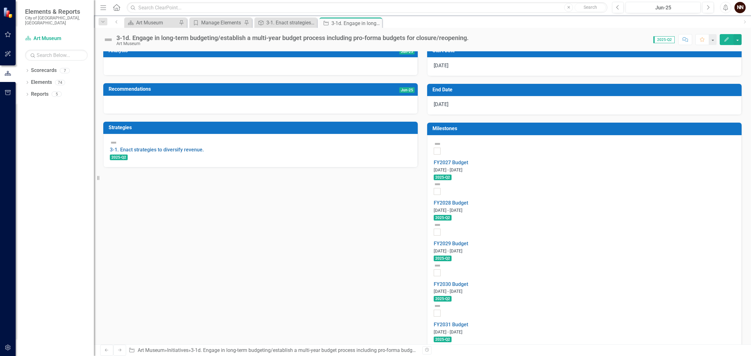
scroll to position [46, 0]
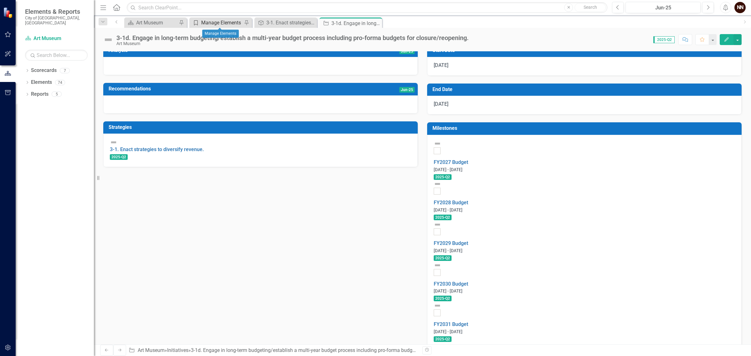
click at [218, 19] on div "Manage Elements" at bounding box center [221, 23] width 41 height 8
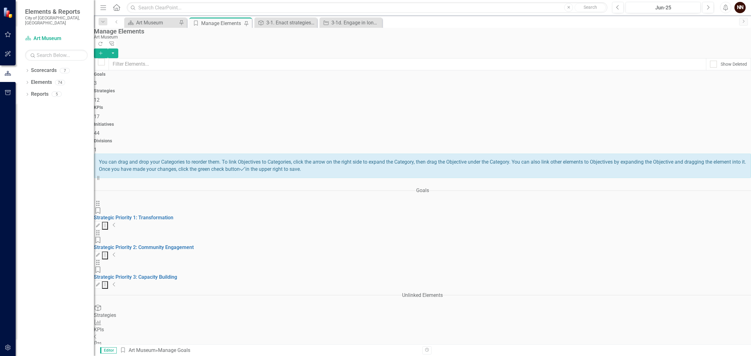
click at [485, 200] on div "Drag Goal Strategic Priority 1: Transformation Edit Dropdown Menu Collapse" at bounding box center [422, 215] width 657 height 30
click at [116, 222] on icon "Collapse" at bounding box center [114, 224] width 3 height 5
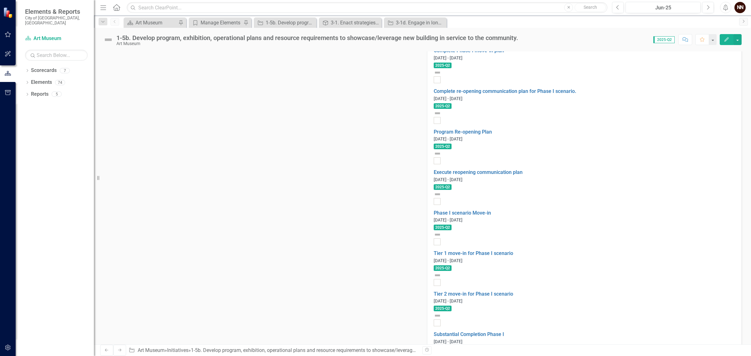
scroll to position [704, 0]
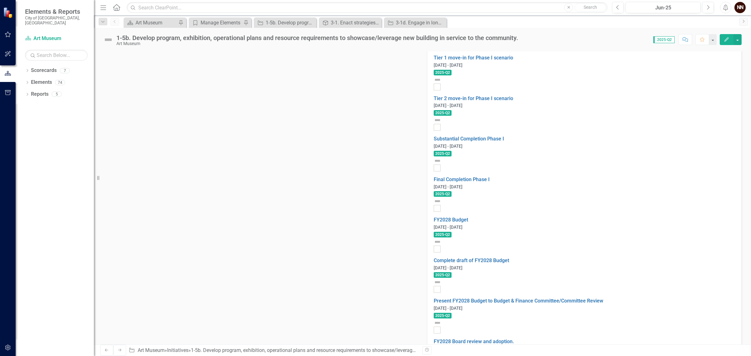
drag, startPoint x: 172, startPoint y: 138, endPoint x: 207, endPoint y: 138, distance: 34.7
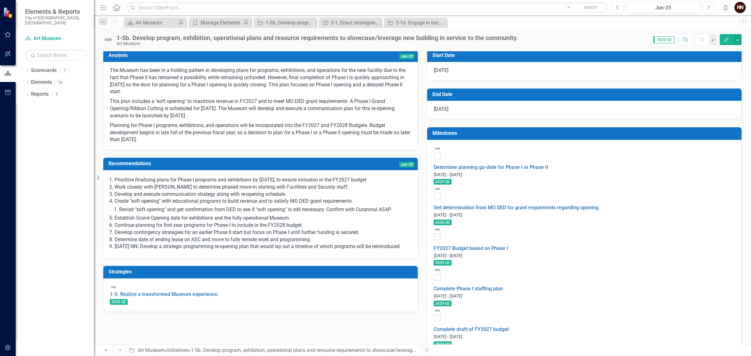
scroll to position [156, 0]
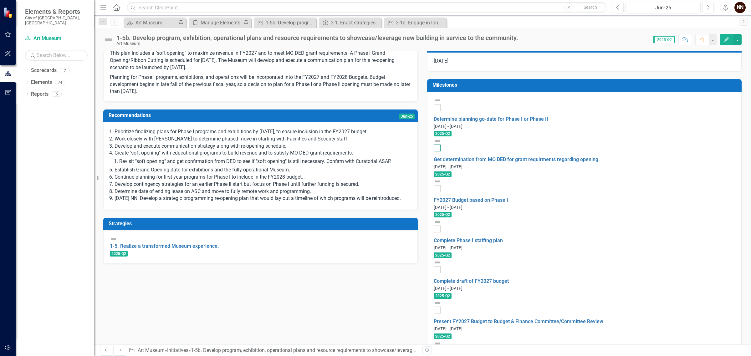
click at [438, 145] on input "checkbox" at bounding box center [436, 147] width 4 height 4
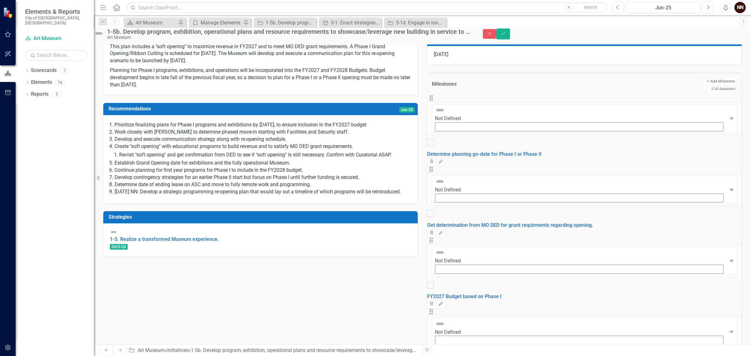
checkbox input "true"
click at [510, 39] on button "Save" at bounding box center [503, 33] width 14 height 11
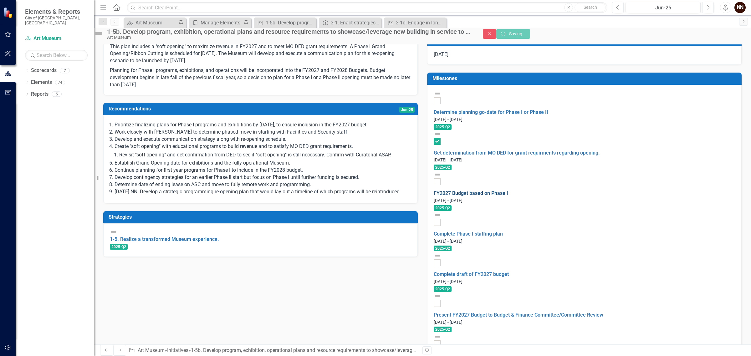
checkbox input "true"
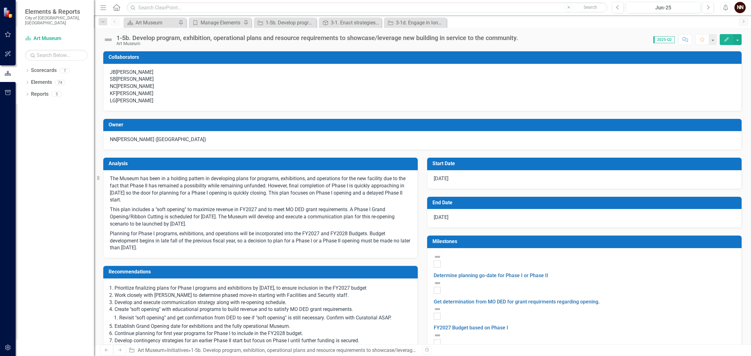
checkbox input "true"
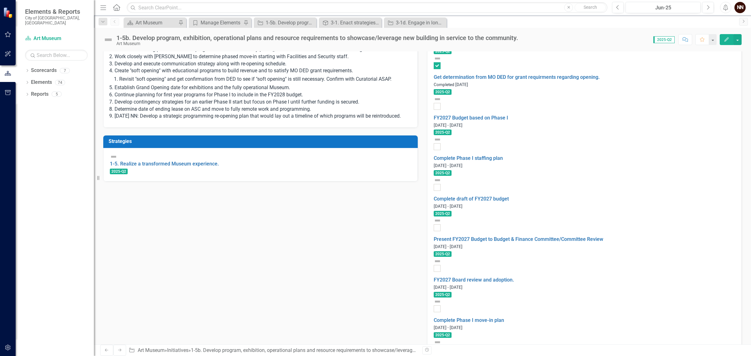
scroll to position [221, 0]
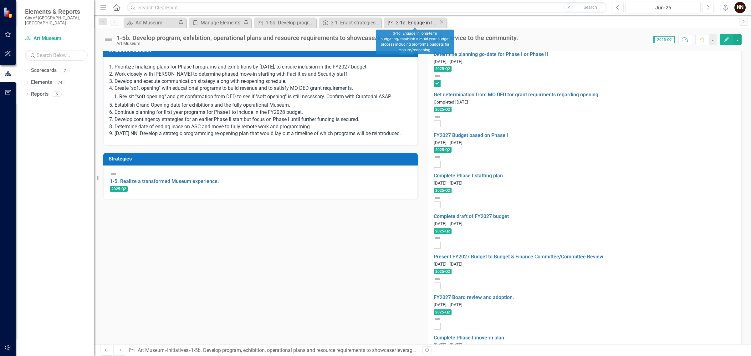
click at [416, 23] on div "3-1d. Engage in long-term budgeting/establish a multi-year budget process inclu…" at bounding box center [417, 23] width 43 height 8
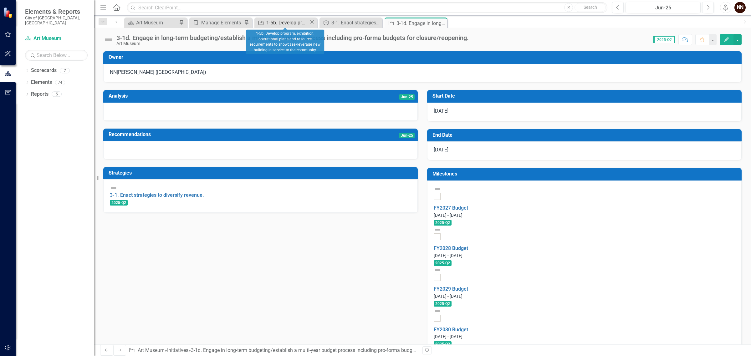
click at [271, 24] on div "1-5b. Develop program, exhibition, operational plans and resource requirements …" at bounding box center [287, 23] width 43 height 8
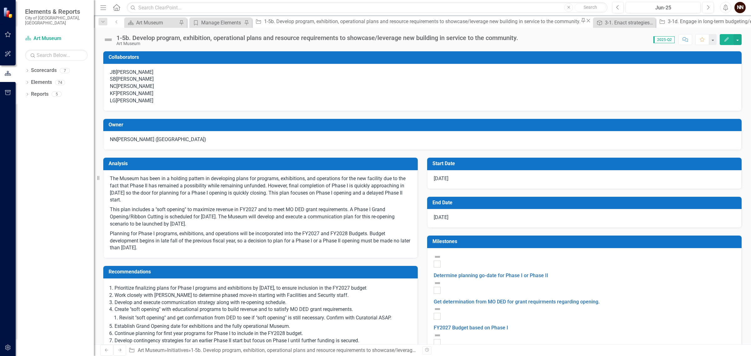
checkbox input "true"
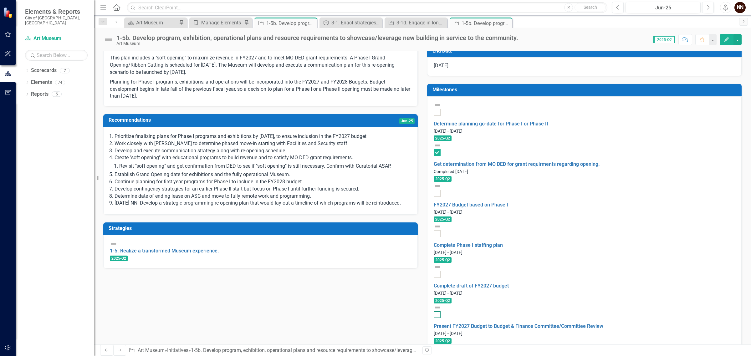
scroll to position [156, 0]
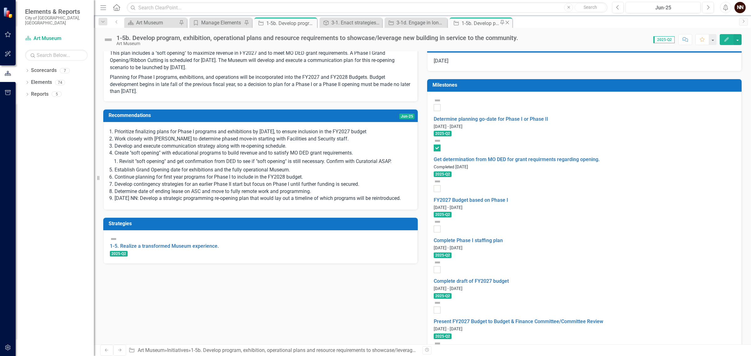
click at [471, 25] on div "1-5b. Develop program, exhibition, operational plans and resource requirements …" at bounding box center [481, 23] width 39 height 8
click at [280, 23] on div "1-5b. Develop program, exhibition, operational plans and resource requirements …" at bounding box center [285, 23] width 39 height 8
click at [503, 237] on link "Complete Phase I staffing plan" at bounding box center [468, 240] width 69 height 6
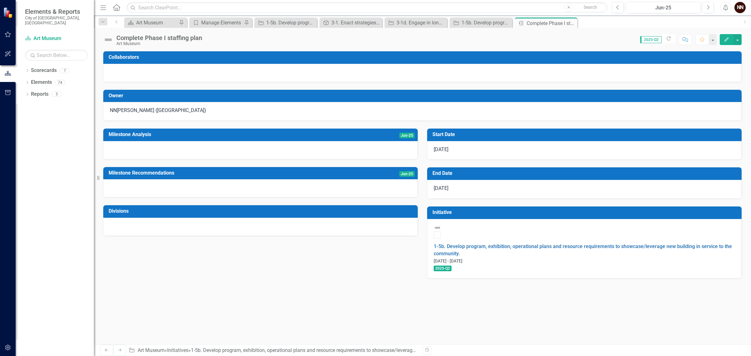
click at [728, 39] on icon "Edit" at bounding box center [727, 39] width 6 height 4
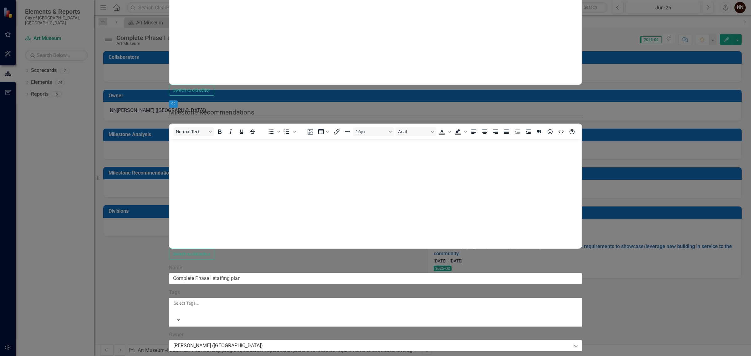
scroll to position [31, 0]
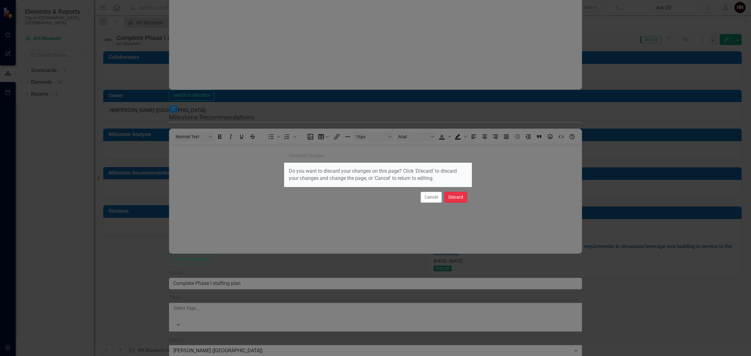
click at [450, 199] on button "Discard" at bounding box center [455, 197] width 23 height 11
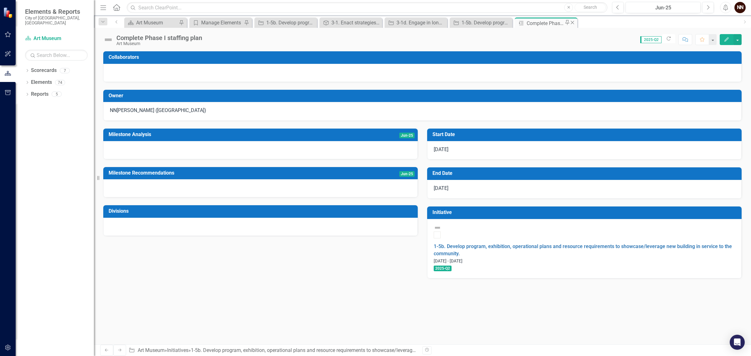
click at [571, 23] on icon at bounding box center [572, 22] width 3 height 3
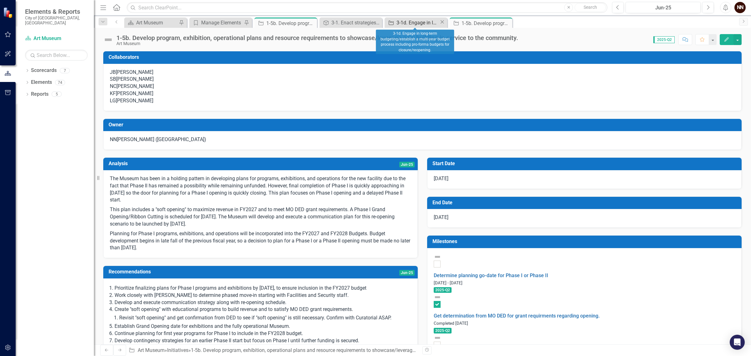
click at [404, 22] on div "3-1d. Engage in long-term budgeting/establish a multi-year budget process inclu…" at bounding box center [417, 23] width 43 height 8
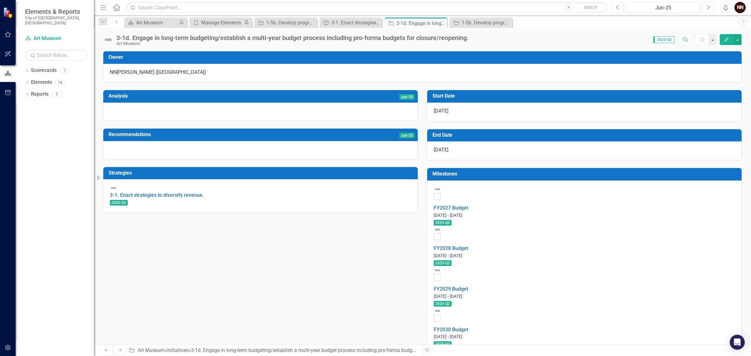
click at [664, 175] on h3 "Milestones" at bounding box center [585, 174] width 306 height 6
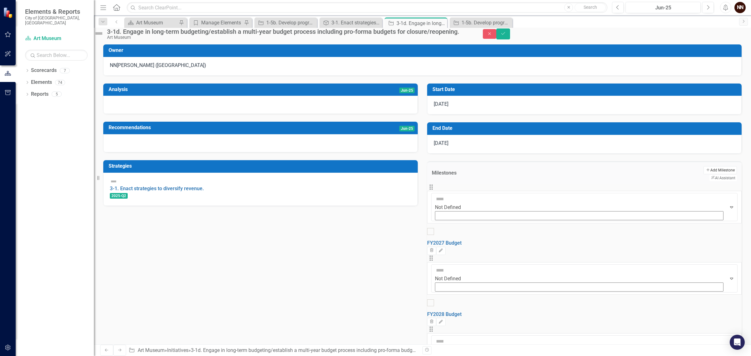
click at [703, 174] on button "Add Add Milestone" at bounding box center [719, 170] width 33 height 8
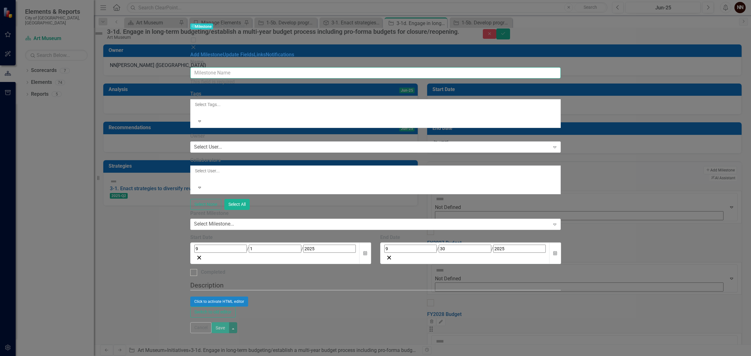
click at [315, 67] on input "Name" at bounding box center [375, 73] width 371 height 12
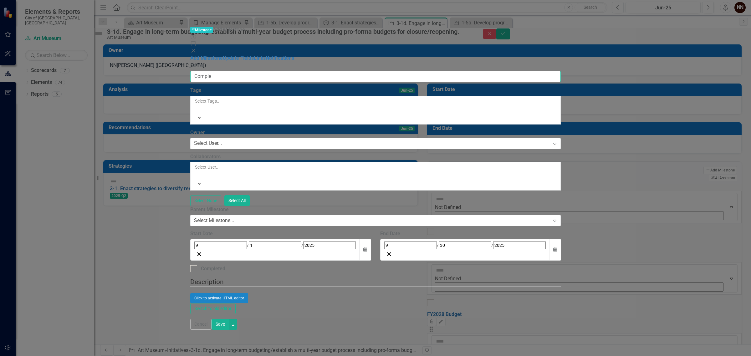
type input "Complete Phase I staffing plan"
click at [196, 105] on div at bounding box center [195, 109] width 1 height 8
click at [222, 140] on div "Select User..." at bounding box center [208, 143] width 28 height 7
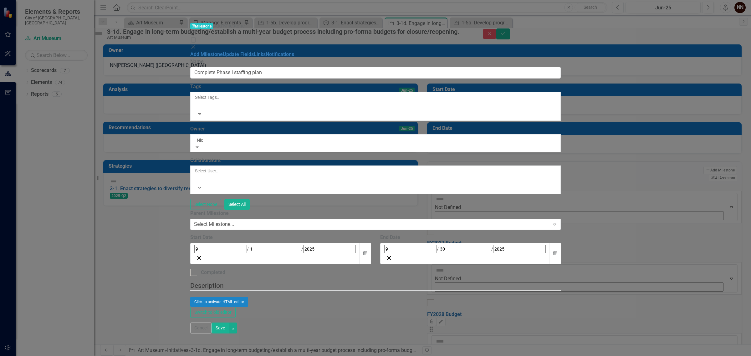
type input "[PERSON_NAME]"
click at [127, 356] on span "[PERSON_NAME] ([GEOGRAPHIC_DATA])" at bounding box center [63, 359] width 127 height 6
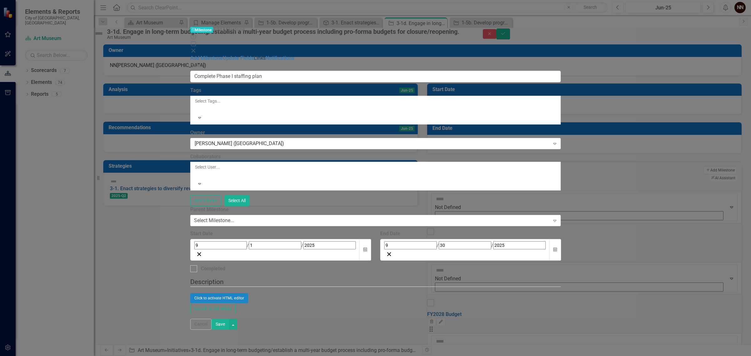
click at [254, 55] on link "Links" at bounding box center [260, 58] width 12 height 6
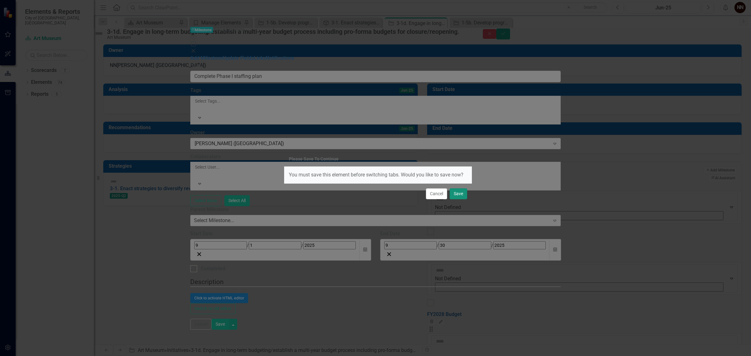
click at [459, 192] on button "Save" at bounding box center [459, 193] width 18 height 11
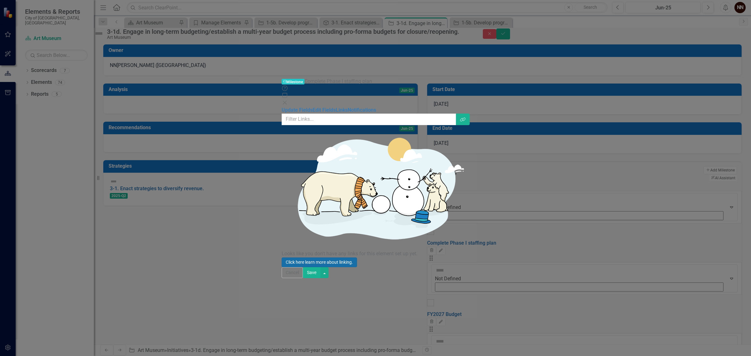
click at [357, 258] on link "Click here learn more about linking." at bounding box center [319, 263] width 75 height 10
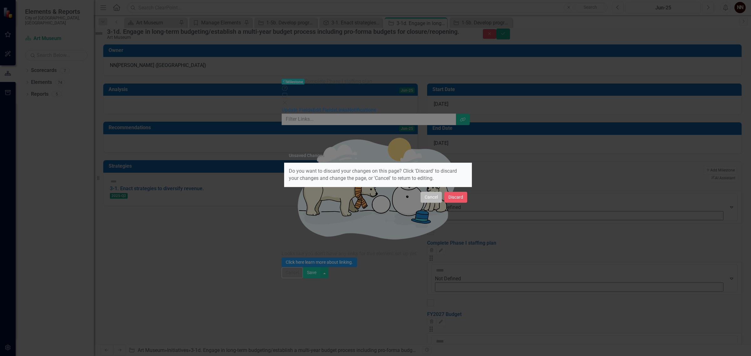
click at [440, 196] on button "Cancel" at bounding box center [431, 197] width 21 height 11
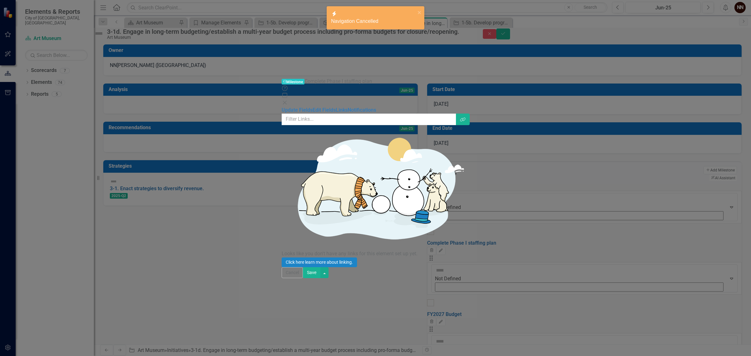
click at [320, 278] on button "Save" at bounding box center [312, 272] width 18 height 11
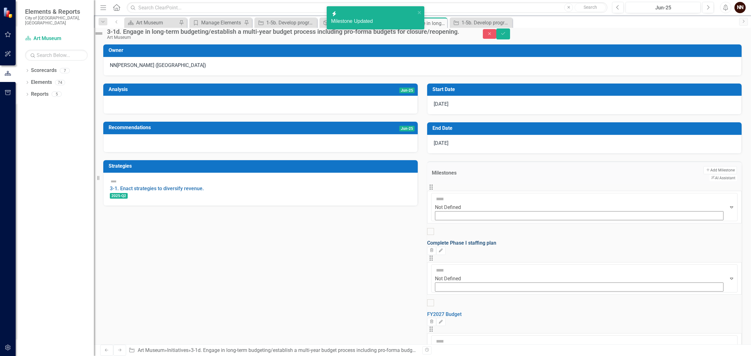
click at [496, 240] on link "Complete Phase I staffing plan" at bounding box center [461, 243] width 69 height 6
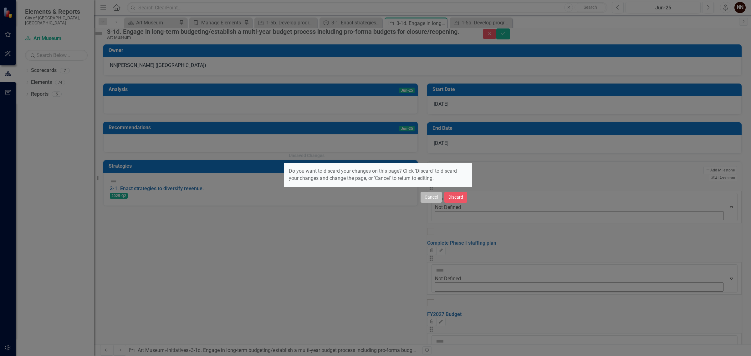
click at [438, 198] on button "Cancel" at bounding box center [431, 197] width 21 height 11
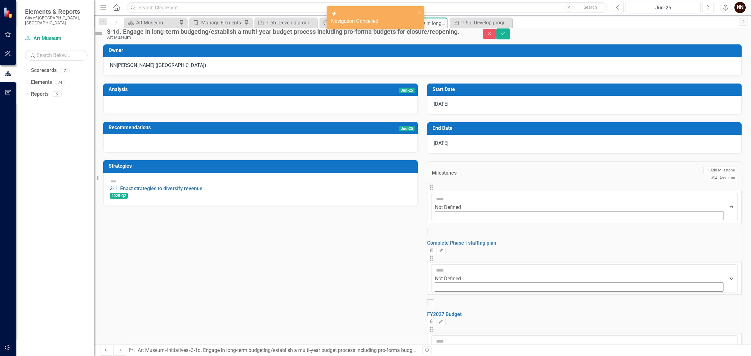
click at [443, 249] on icon "Edit" at bounding box center [440, 251] width 5 height 4
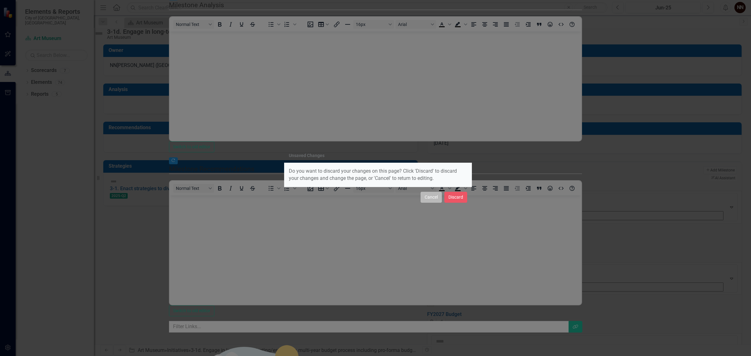
click at [430, 196] on button "Cancel" at bounding box center [431, 197] width 21 height 11
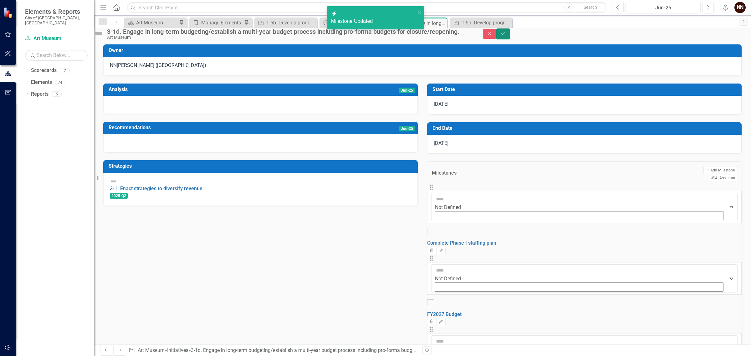
click at [510, 32] on button "Save" at bounding box center [503, 33] width 14 height 11
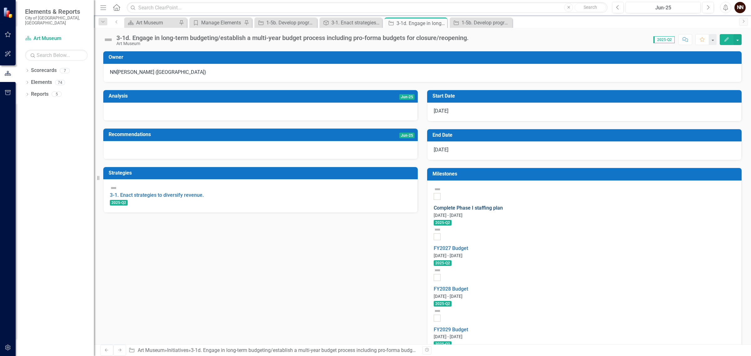
click at [503, 205] on link "Complete Phase I staffing plan" at bounding box center [468, 208] width 69 height 6
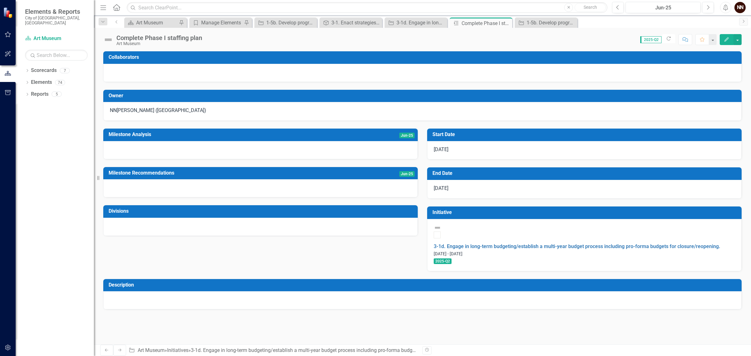
click at [726, 41] on icon "Edit" at bounding box center [727, 39] width 6 height 4
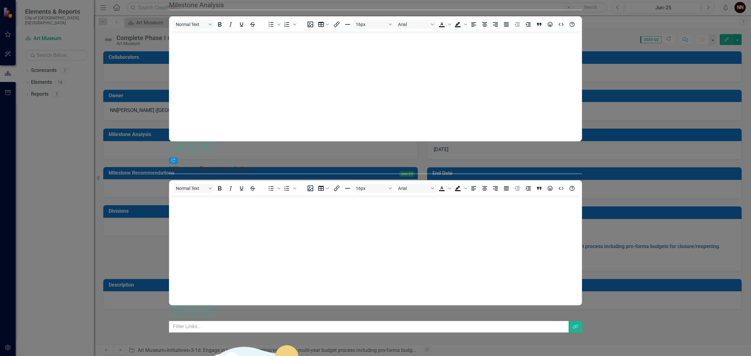
click at [357, 321] on input "text" at bounding box center [369, 327] width 400 height 12
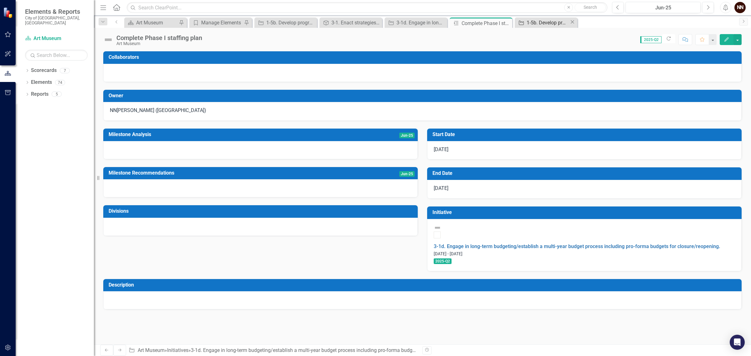
click at [521, 22] on icon "Initiative" at bounding box center [521, 22] width 6 height 5
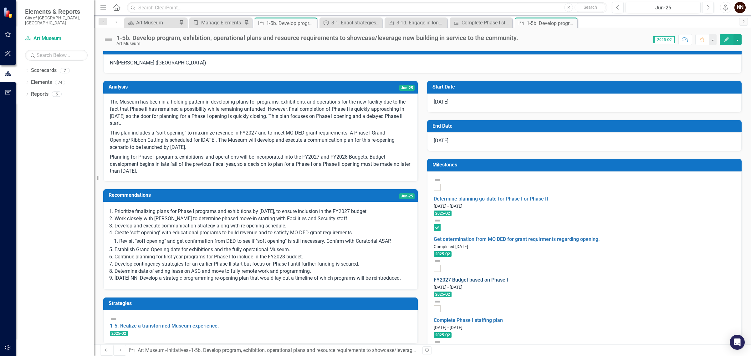
scroll to position [78, 0]
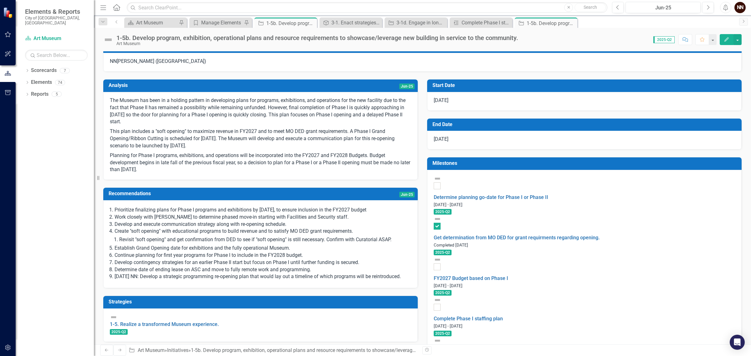
click at [506, 296] on div "Complete Phase I staffing plan" at bounding box center [584, 309] width 301 height 26
click at [503, 316] on link "Complete Phase I staffing plan" at bounding box center [468, 319] width 69 height 6
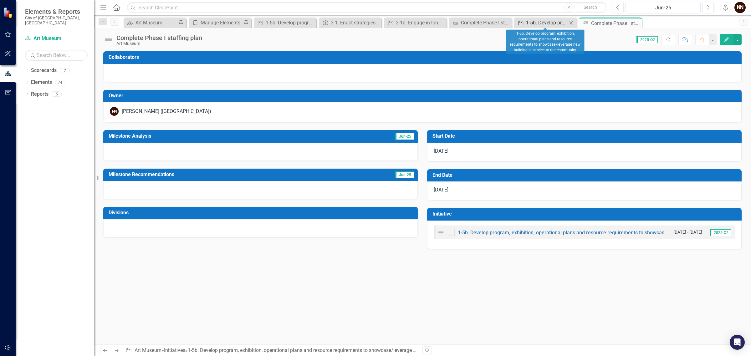
click at [536, 23] on div "1-5b. Develop program, exhibition, operational plans and resource requirements …" at bounding box center [546, 23] width 41 height 8
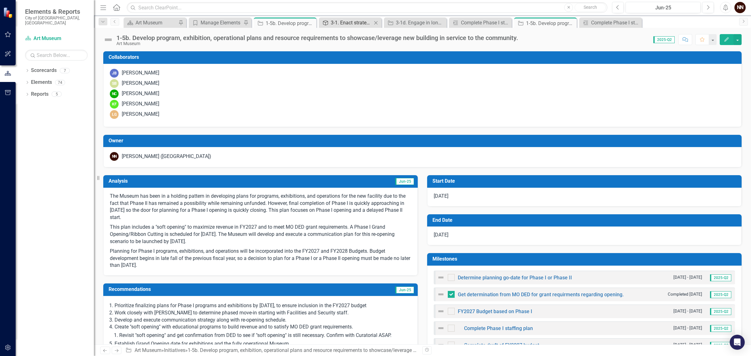
click at [355, 20] on div "3-1. Enact strategies to diversify revenue." at bounding box center [351, 23] width 41 height 8
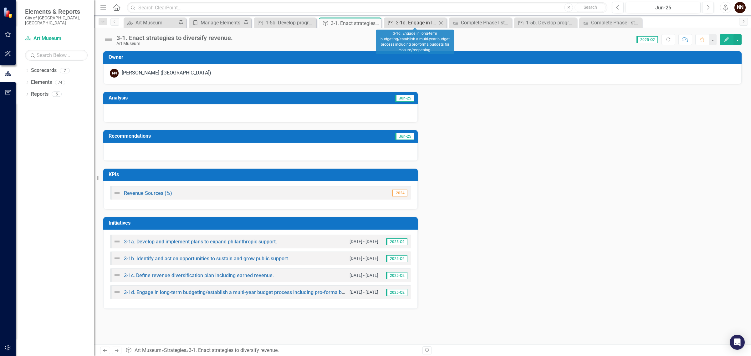
click at [411, 23] on div "3-1d. Engage in long-term budgeting/establish a multi-year budget process inclu…" at bounding box center [416, 23] width 41 height 8
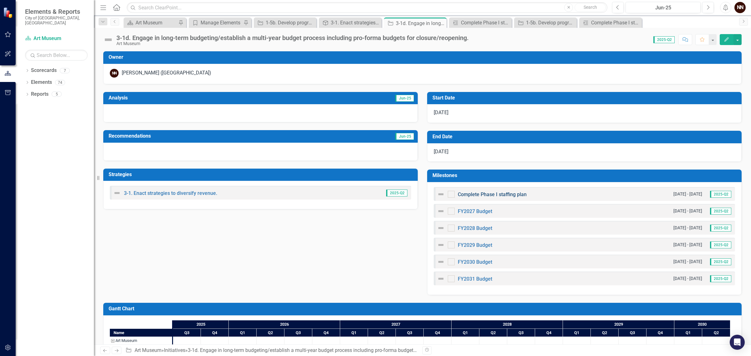
click at [492, 194] on link "Complete Phase I staffing plan" at bounding box center [492, 194] width 69 height 6
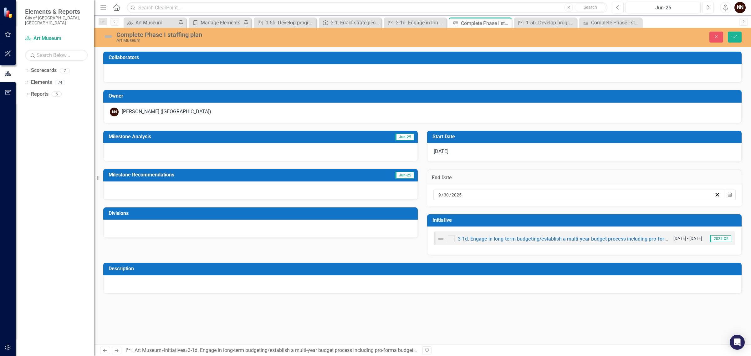
click at [476, 156] on div "[DATE]" at bounding box center [584, 152] width 314 height 19
click at [476, 155] on div "[DATE]" at bounding box center [584, 152] width 314 height 19
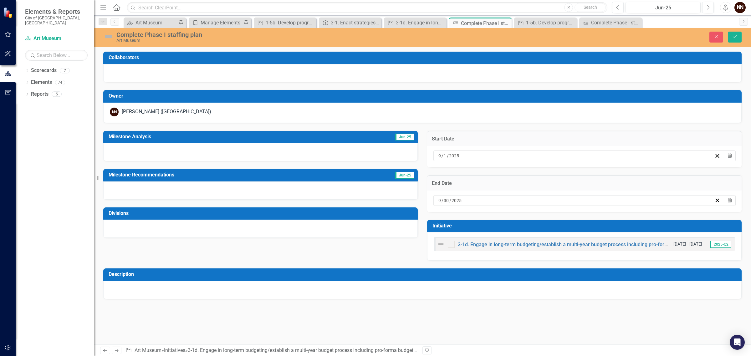
click at [459, 157] on input "2025" at bounding box center [454, 156] width 11 height 6
click at [459, 157] on div "2025-09-01 9 / 1 / 2025" at bounding box center [575, 156] width 277 height 6
click at [495, 170] on span "[DATE]" at bounding box center [488, 167] width 13 height 5
click at [460, 256] on abbr "October" at bounding box center [452, 253] width 16 height 5
click at [490, 191] on abbr "1" at bounding box center [488, 188] width 3 height 5
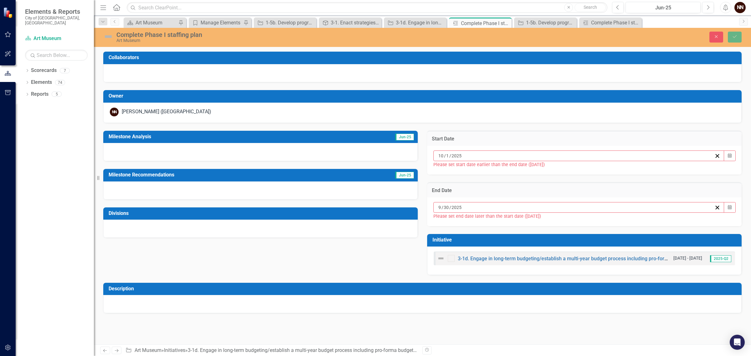
click at [518, 178] on div "End Date 9 / 30 / 2025 Calendar Please set end date later than the start date (…" at bounding box center [584, 201] width 324 height 52
click at [512, 210] on div "9 / 30 / 2025" at bounding box center [575, 207] width 277 height 6
click at [515, 219] on button "[DATE]" at bounding box center [489, 220] width 54 height 14
click at [534, 308] on abbr "December" at bounding box center [524, 305] width 19 height 5
click at [491, 288] on abbr "31" at bounding box center [488, 285] width 5 height 5
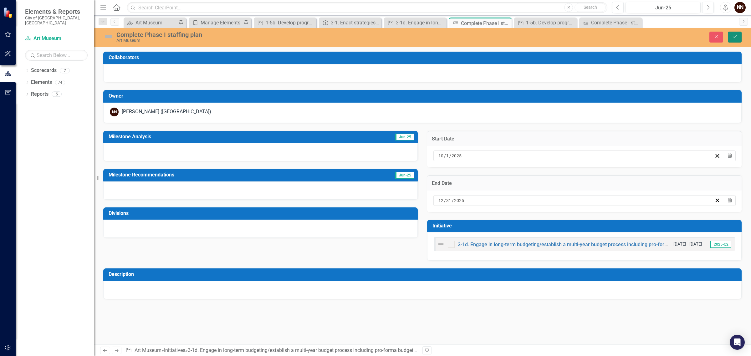
click at [732, 35] on icon "Save" at bounding box center [735, 36] width 6 height 4
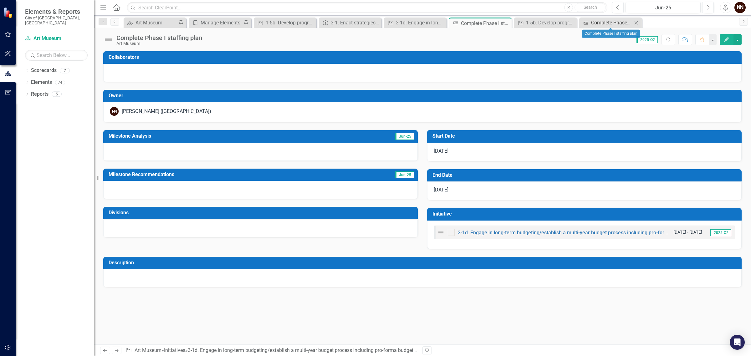
click at [604, 21] on div "Complete Phase I staffing plan" at bounding box center [611, 23] width 41 height 8
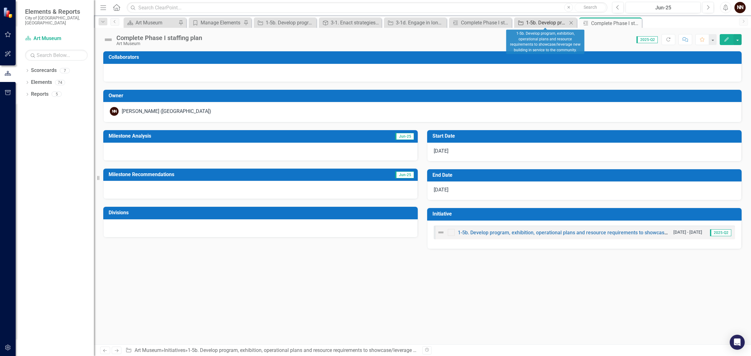
click at [552, 23] on div "1-5b. Develop program, exhibition, operational plans and resource requirements …" at bounding box center [546, 23] width 41 height 8
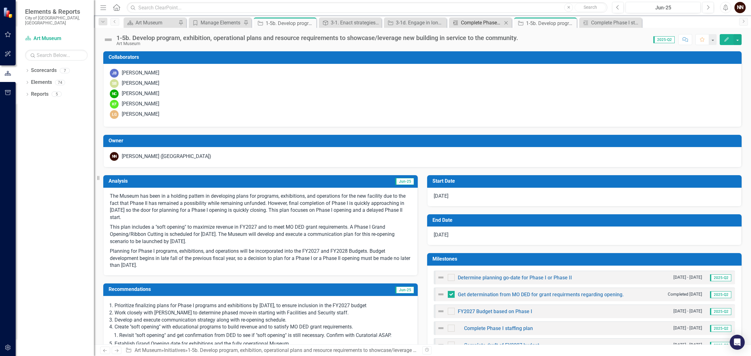
click at [484, 20] on div "Complete Phase I staffing plan" at bounding box center [481, 23] width 41 height 8
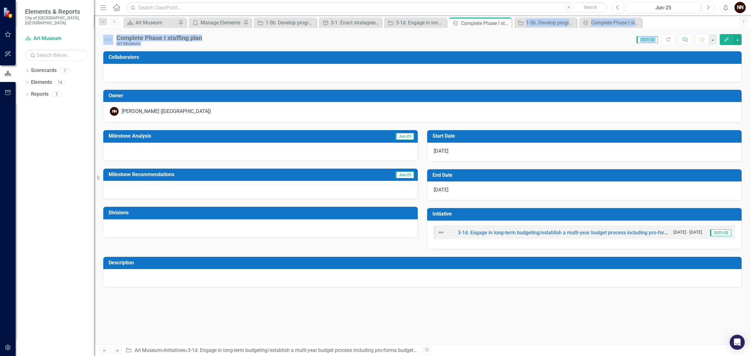
drag, startPoint x: 507, startPoint y: 24, endPoint x: 504, endPoint y: 50, distance: 26.5
click at [504, 50] on div "Menu Home Search Close Search Previous Jun-25 Next Alerts NN User Edit Profile …" at bounding box center [422, 178] width 657 height 356
click at [504, 50] on div "Complete Phase I staffing plan Art Museum Score: N/A 2025-Q2 Completed Refresh …" at bounding box center [422, 186] width 657 height 317
click at [730, 39] on button "Edit" at bounding box center [727, 39] width 14 height 11
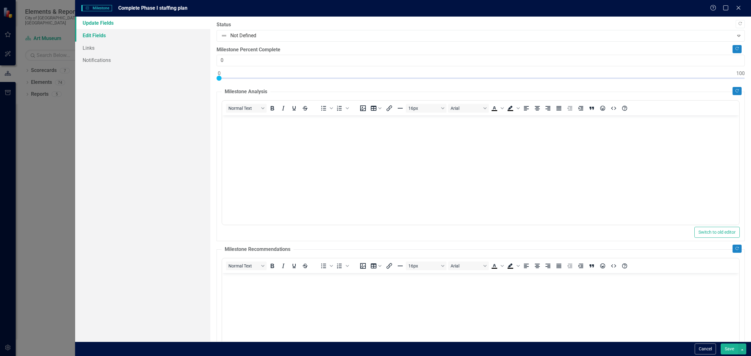
click at [103, 31] on link "Edit Fields" at bounding box center [142, 35] width 135 height 13
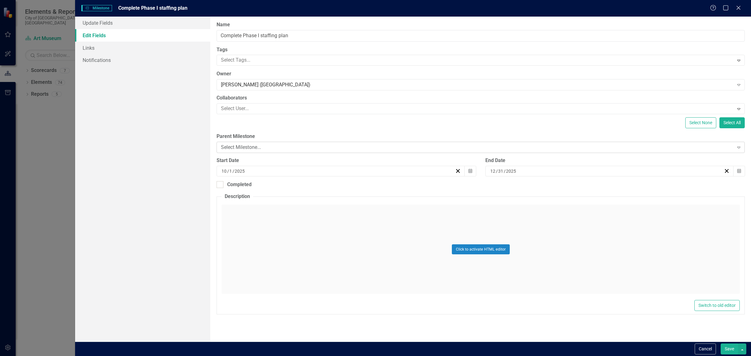
click at [346, 147] on div "Select Milestone..." at bounding box center [477, 147] width 513 height 7
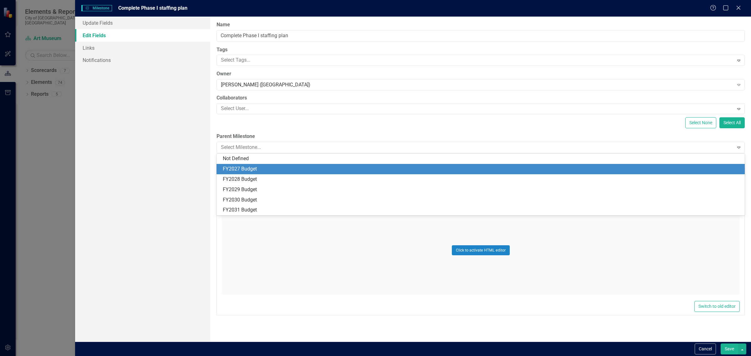
click at [308, 168] on div "FY2027 Budget" at bounding box center [482, 169] width 518 height 7
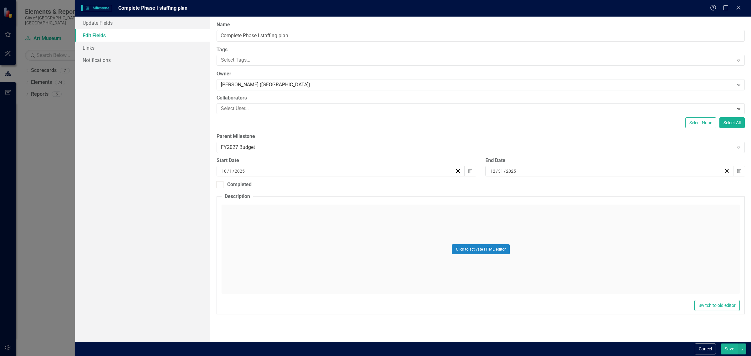
click at [727, 352] on button "Save" at bounding box center [730, 349] width 18 height 11
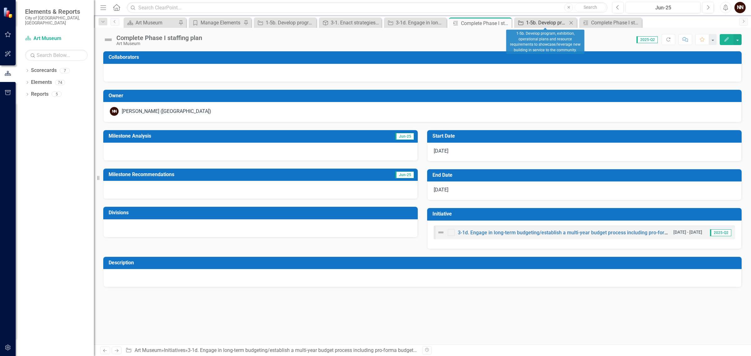
click at [553, 21] on div "1-5b. Develop program, exhibition, operational plans and resource requirements …" at bounding box center [546, 23] width 41 height 8
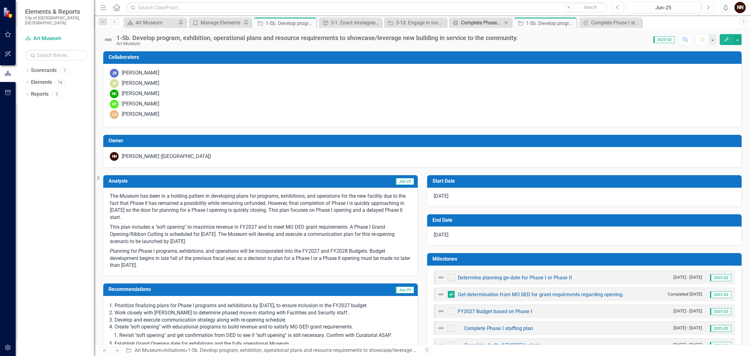
click at [486, 20] on div "Complete Phase I staffing plan" at bounding box center [481, 23] width 41 height 8
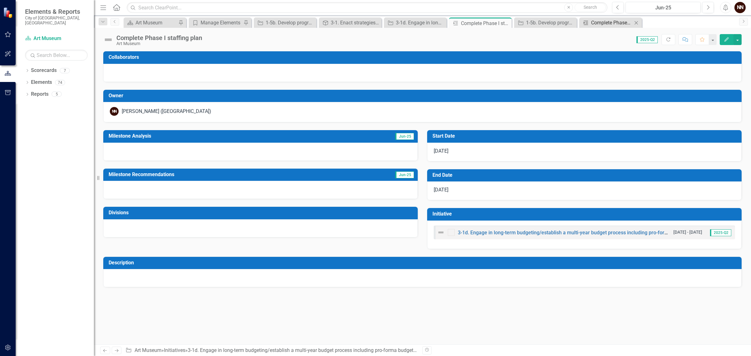
click at [622, 23] on div "Complete Phase I staffing plan" at bounding box center [611, 23] width 41 height 8
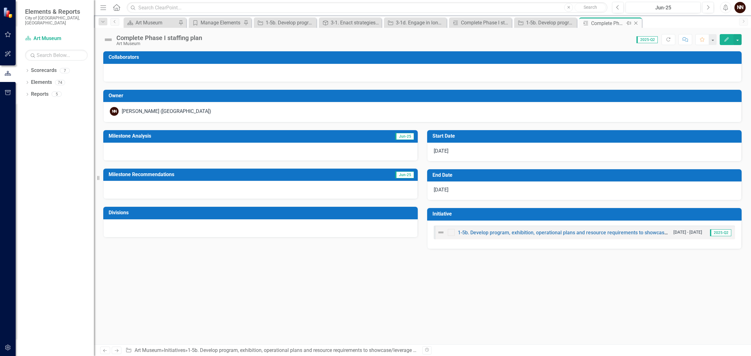
click at [636, 23] on icon "Close" at bounding box center [636, 23] width 6 height 5
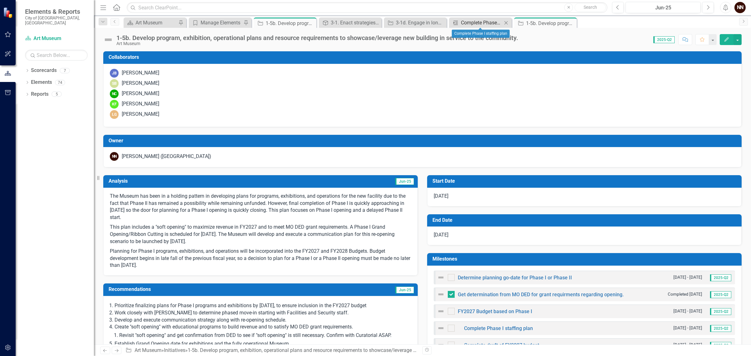
click at [489, 23] on div "Complete Phase I staffing plan" at bounding box center [481, 23] width 41 height 8
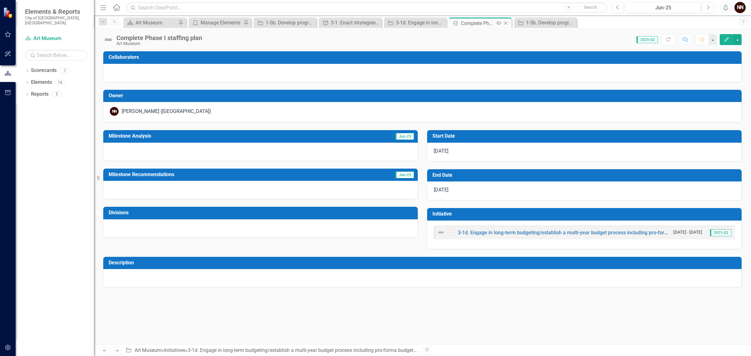
click at [505, 23] on icon at bounding box center [505, 23] width 3 height 3
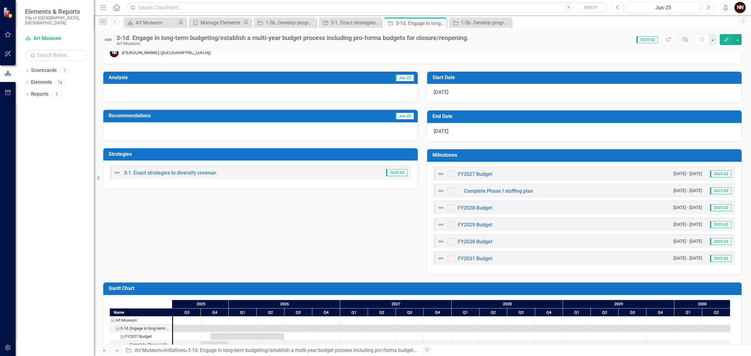
scroll to position [71, 0]
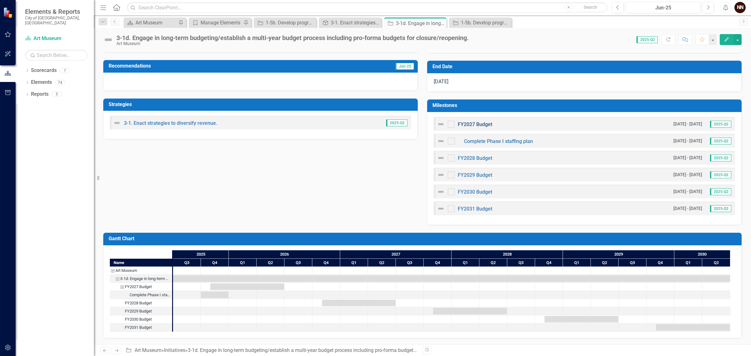
click at [484, 122] on link "FY2027 Budget" at bounding box center [475, 124] width 34 height 6
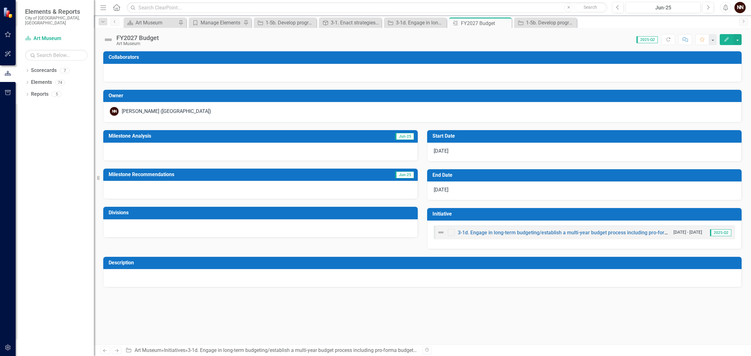
click at [448, 149] on span "11/1/25" at bounding box center [441, 151] width 15 height 6
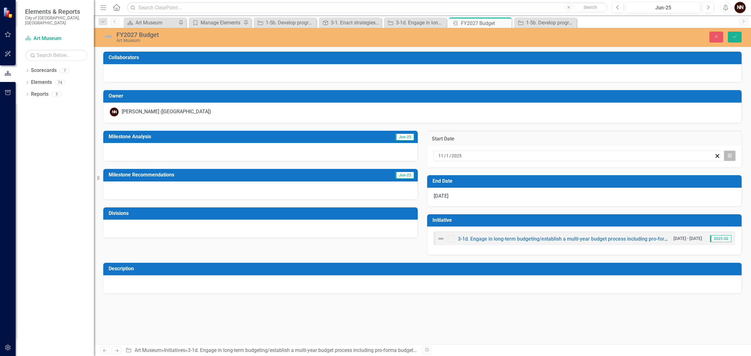
click at [727, 155] on button "Calendar" at bounding box center [730, 156] width 12 height 11
click at [462, 173] on button "‹" at bounding box center [455, 168] width 14 height 14
click at [496, 191] on button "1" at bounding box center [489, 188] width 16 height 11
click at [731, 33] on button "Save" at bounding box center [735, 37] width 14 height 11
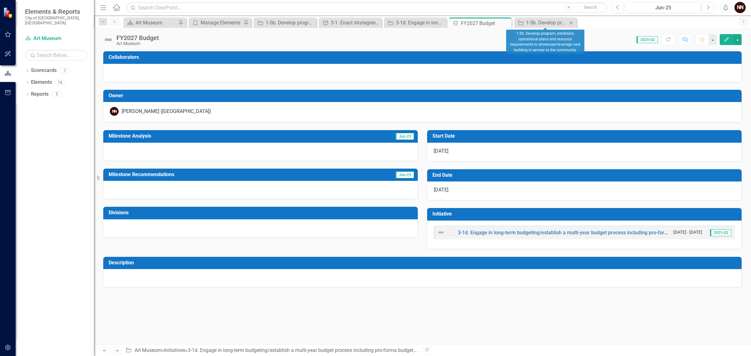
click at [573, 23] on icon "Close" at bounding box center [571, 22] width 6 height 5
click at [483, 23] on div "FY2027 Budget" at bounding box center [477, 23] width 33 height 8
click at [505, 22] on icon "Close" at bounding box center [506, 23] width 6 height 5
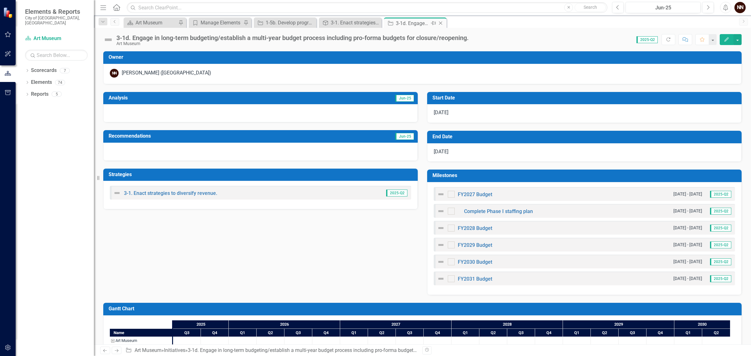
click at [423, 23] on div "3-1d. Engage in long-term budgeting/establish a multi-year budget process inclu…" at bounding box center [412, 23] width 33 height 8
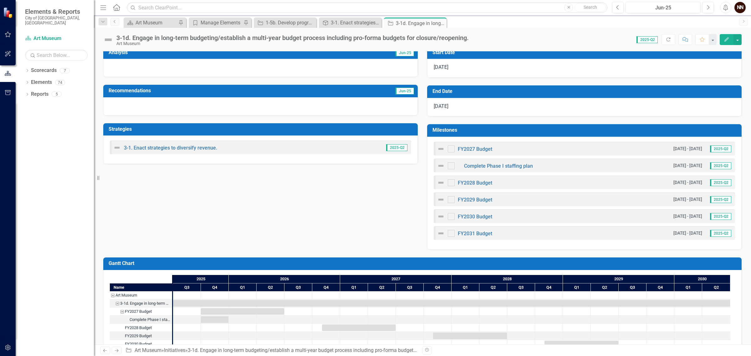
scroll to position [71, 0]
